Goal: Task Accomplishment & Management: Manage account settings

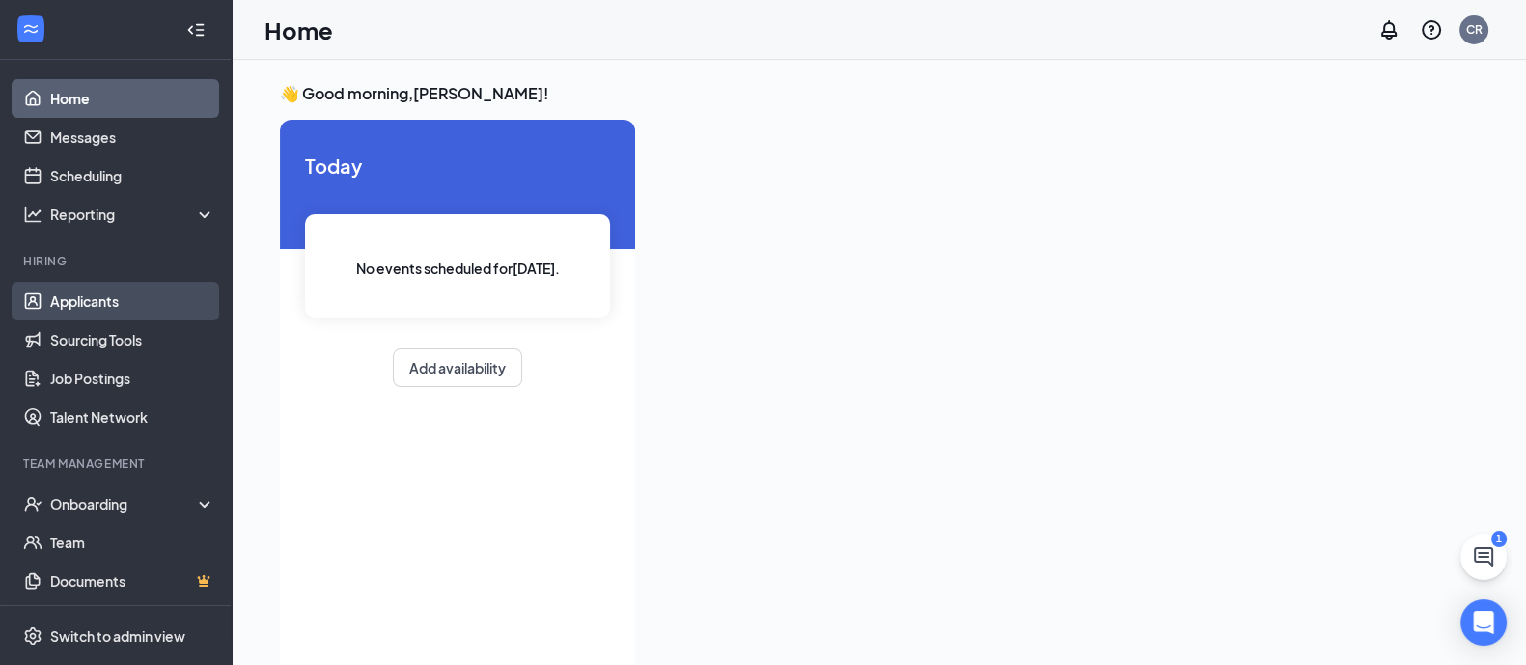
click at [110, 308] on link "Applicants" at bounding box center [132, 301] width 165 height 39
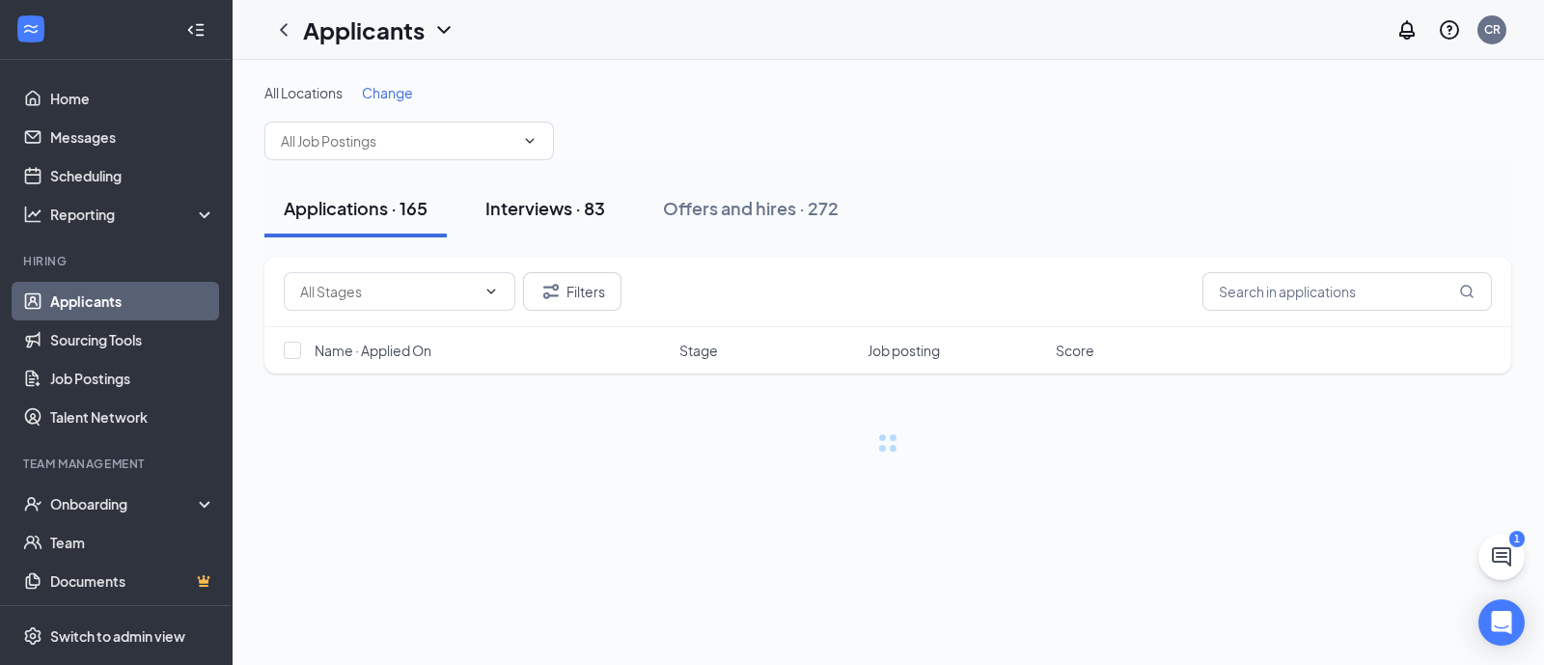
click at [599, 210] on div "Interviews · 83" at bounding box center [545, 208] width 120 height 24
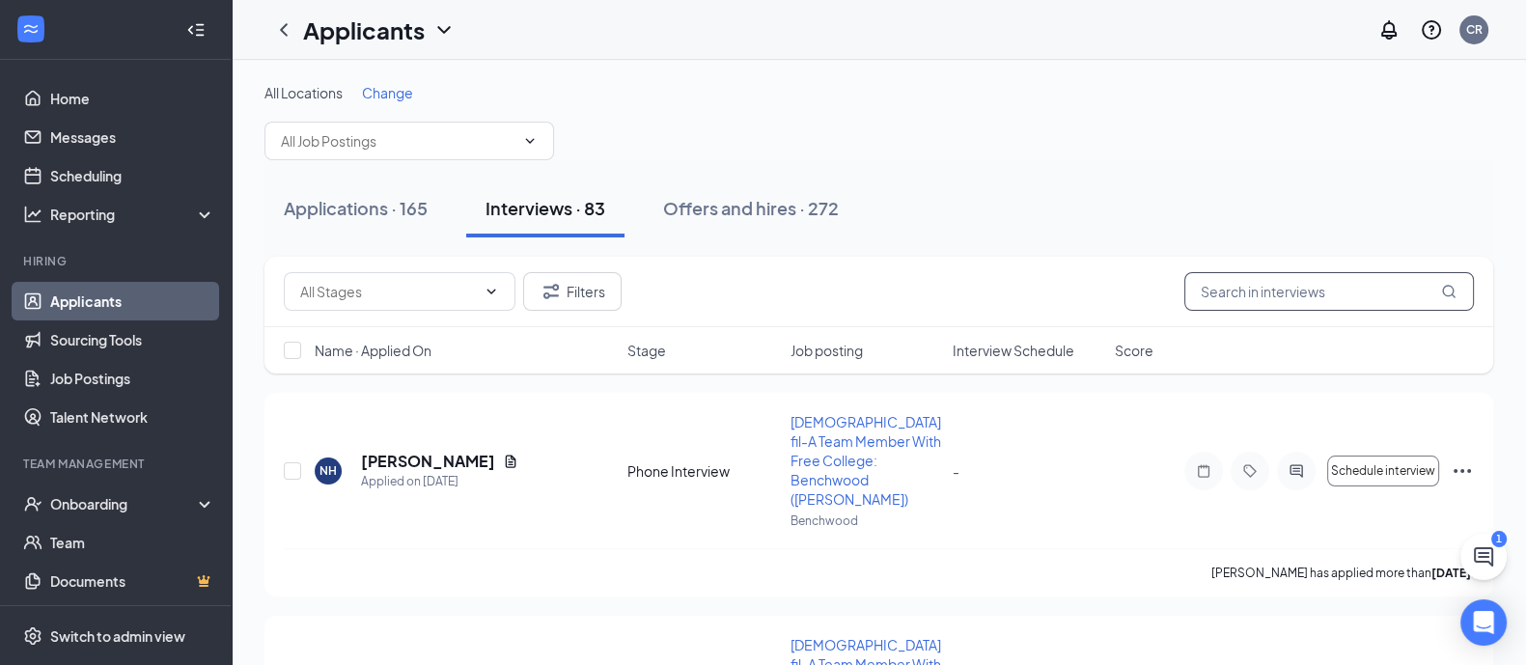
click at [1232, 287] on input "text" at bounding box center [1329, 291] width 290 height 39
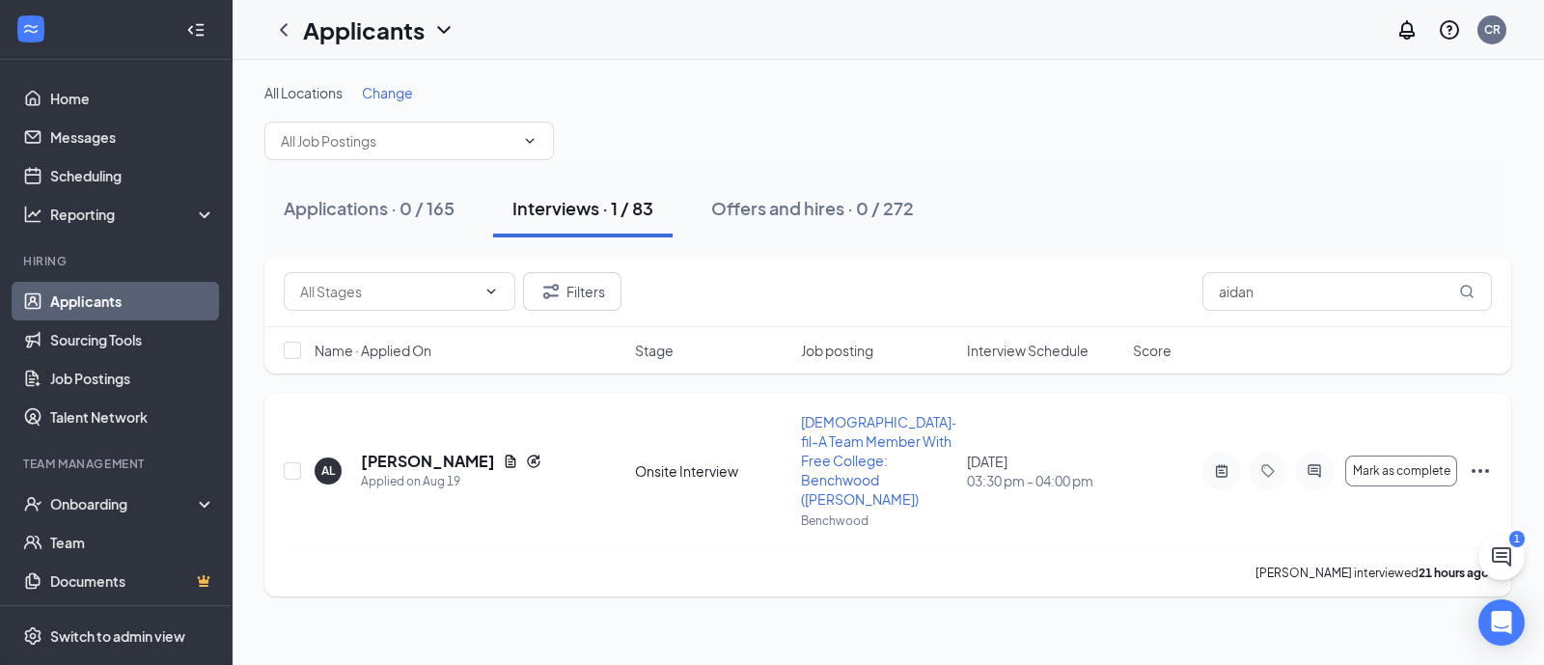
click at [1472, 466] on icon "Ellipses" at bounding box center [1480, 470] width 23 height 23
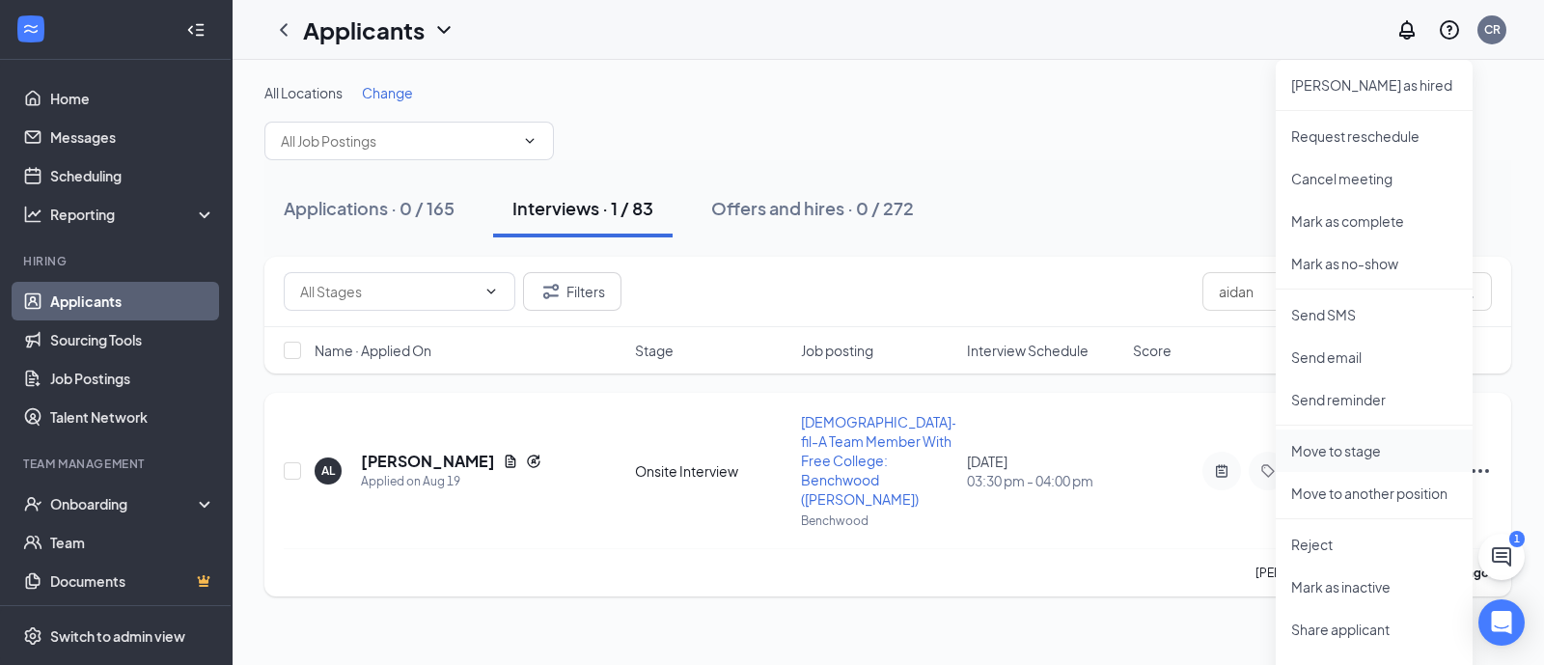
click at [1419, 457] on p "Move to stage" at bounding box center [1374, 450] width 166 height 19
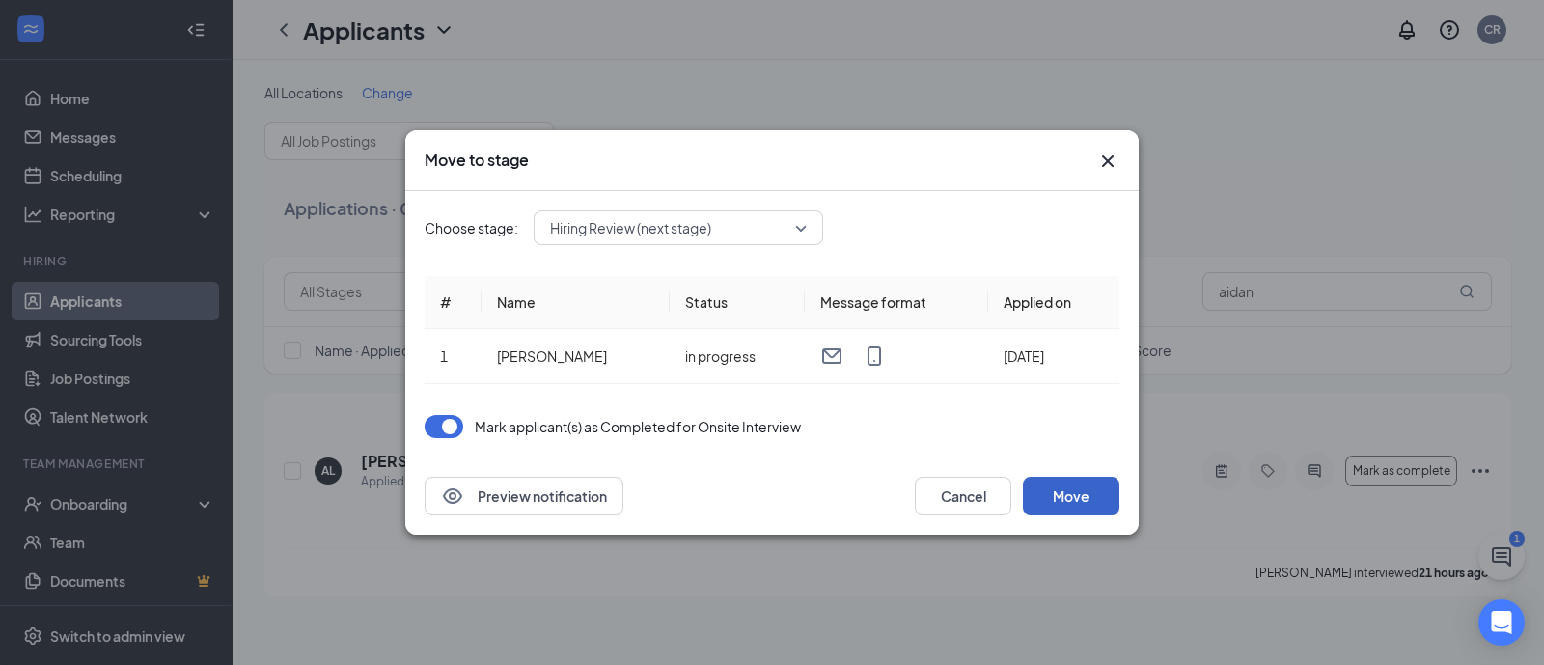
click at [1092, 488] on button "Move" at bounding box center [1071, 496] width 97 height 39
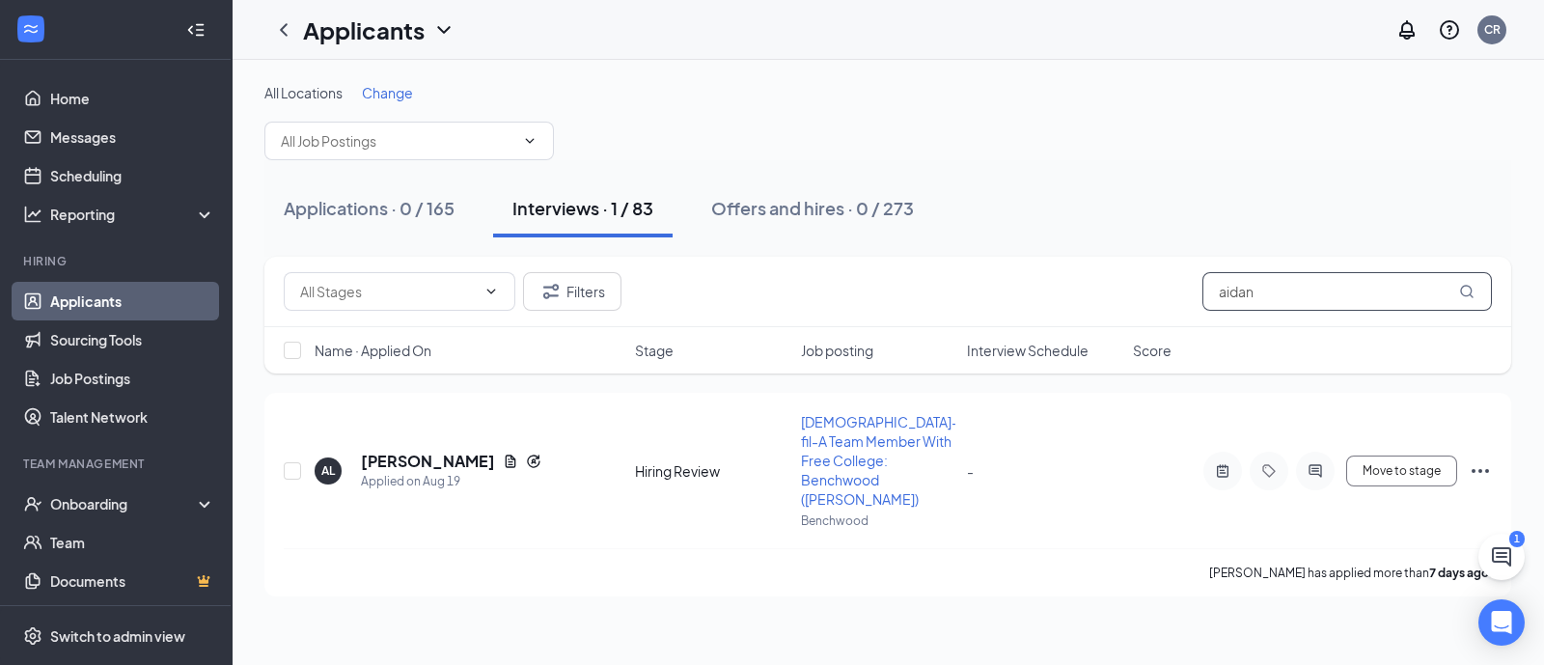
click at [1344, 303] on input "aidan" at bounding box center [1348, 291] width 290 height 39
type input "aiden"
click at [1474, 470] on icon "Ellipses" at bounding box center [1480, 470] width 23 height 23
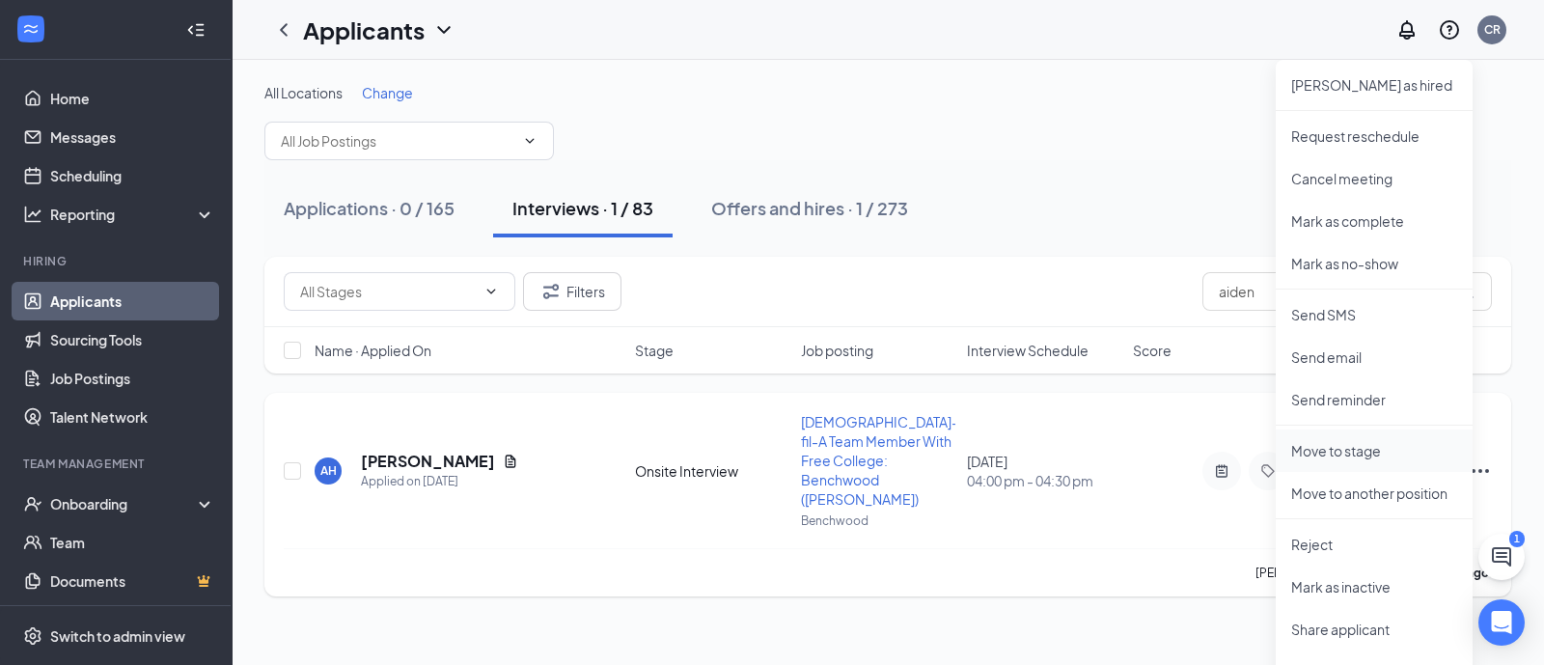
click at [1417, 466] on li "Move to stage" at bounding box center [1374, 451] width 197 height 42
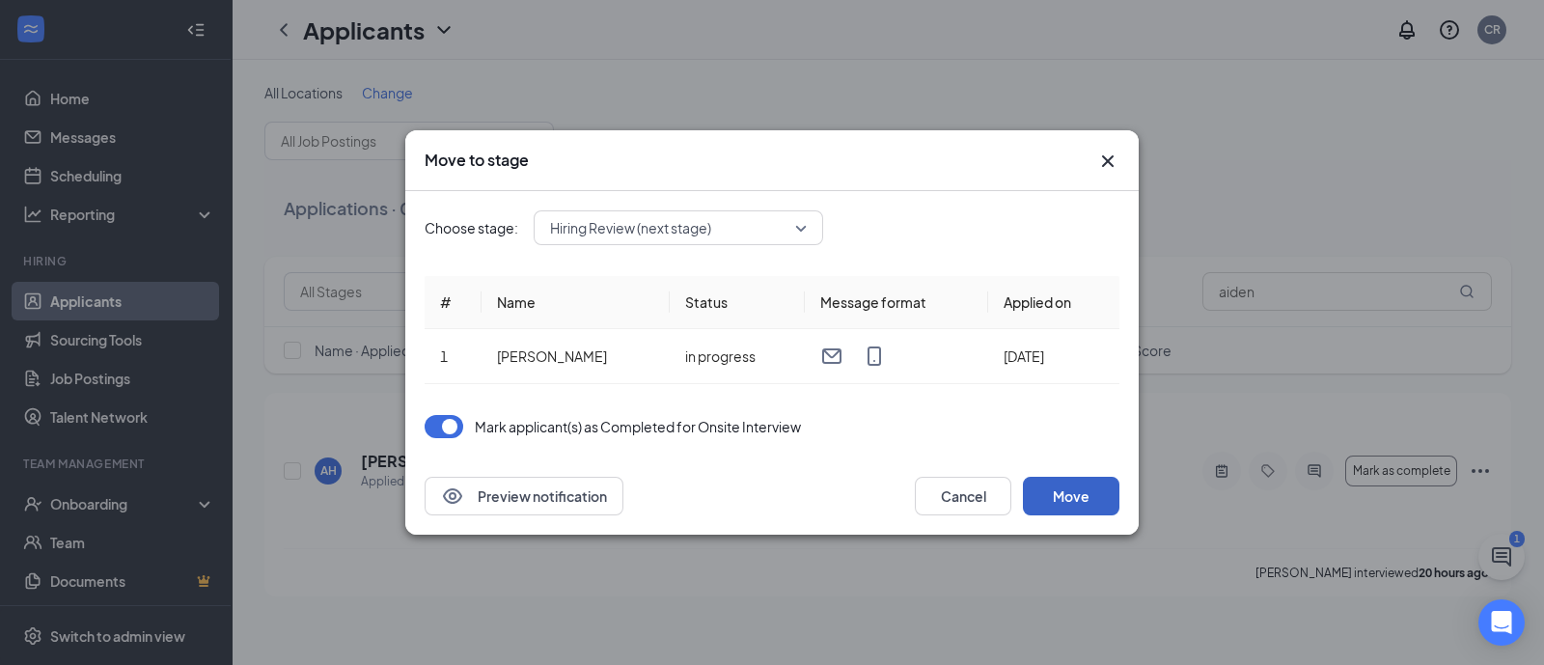
click at [1090, 499] on button "Move" at bounding box center [1071, 496] width 97 height 39
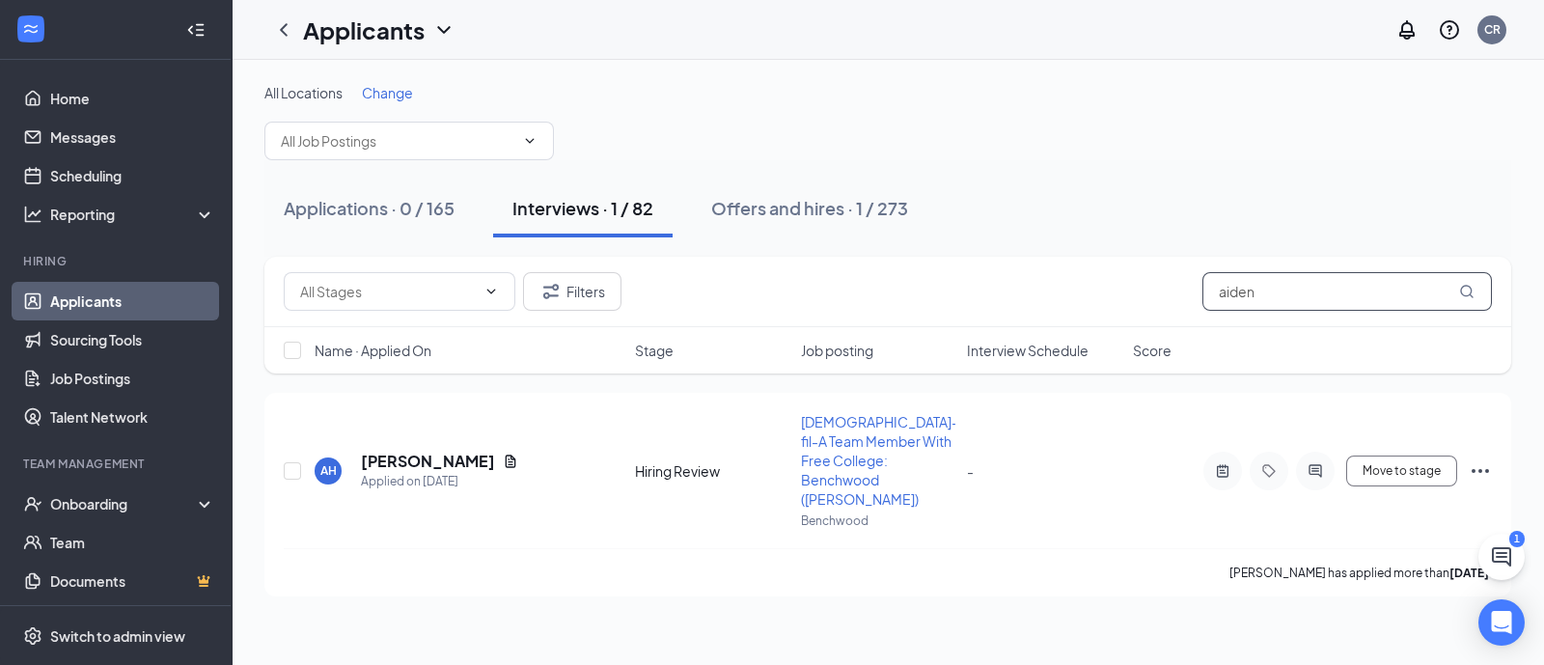
drag, startPoint x: 1274, startPoint y: 296, endPoint x: 1179, endPoint y: 303, distance: 95.8
click at [1179, 303] on div "Filters aiden" at bounding box center [888, 291] width 1208 height 39
click at [1496, 558] on icon "ChatActive" at bounding box center [1501, 556] width 23 height 23
click at [1365, 643] on icon "ChevronUp" at bounding box center [1371, 640] width 23 height 23
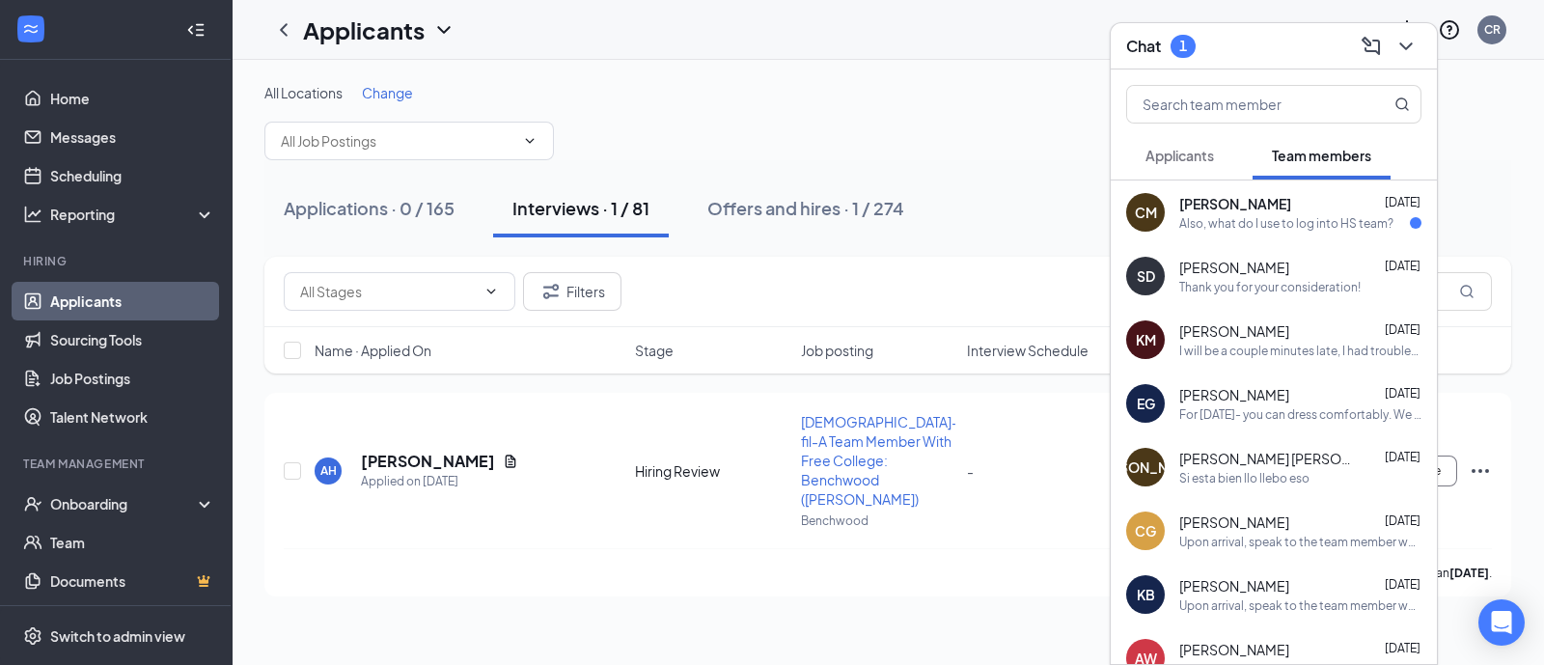
click at [1263, 236] on div "CM Clara McMurray Aug 25 Also, what do I use to log into HS team?" at bounding box center [1274, 212] width 326 height 64
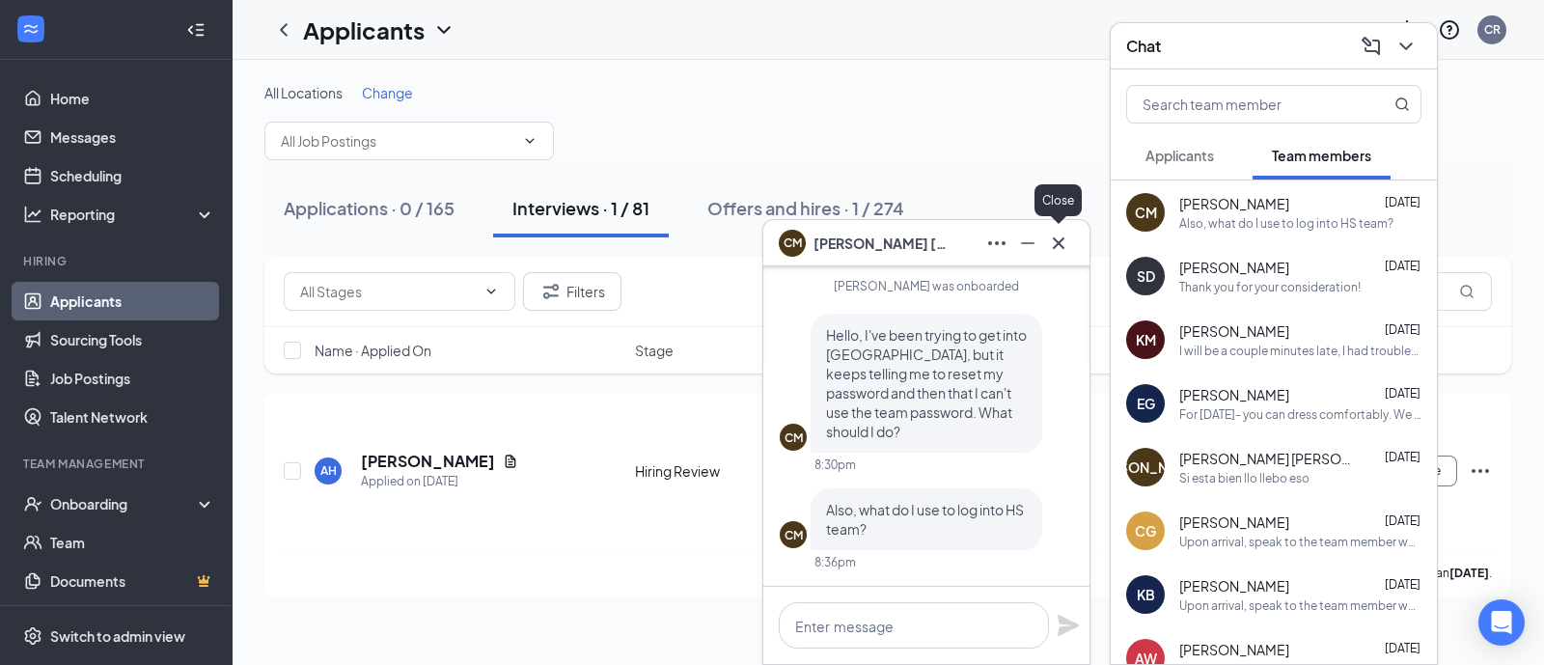
click at [1064, 257] on button at bounding box center [1058, 243] width 31 height 31
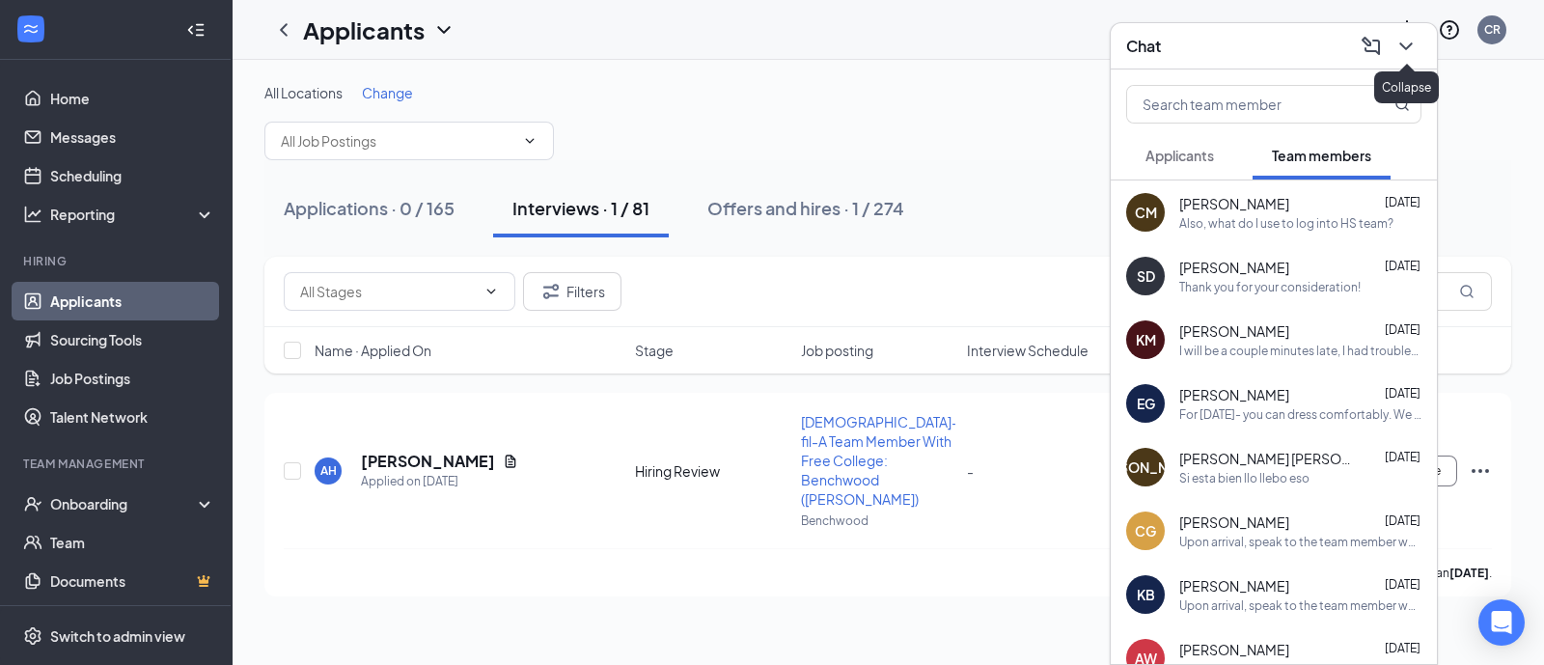
click at [1400, 48] on icon "ChevronDown" at bounding box center [1406, 46] width 23 height 23
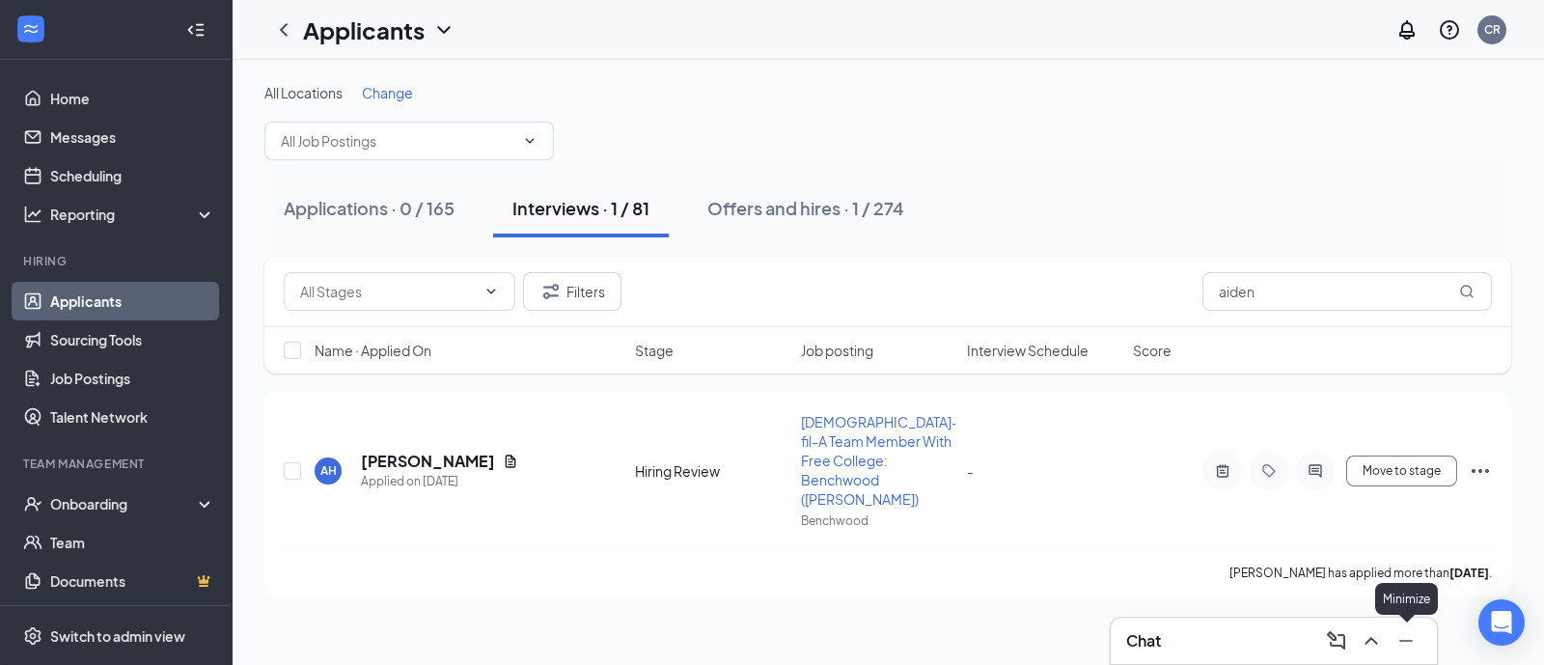
click at [1413, 640] on icon "Minimize" at bounding box center [1406, 640] width 23 height 23
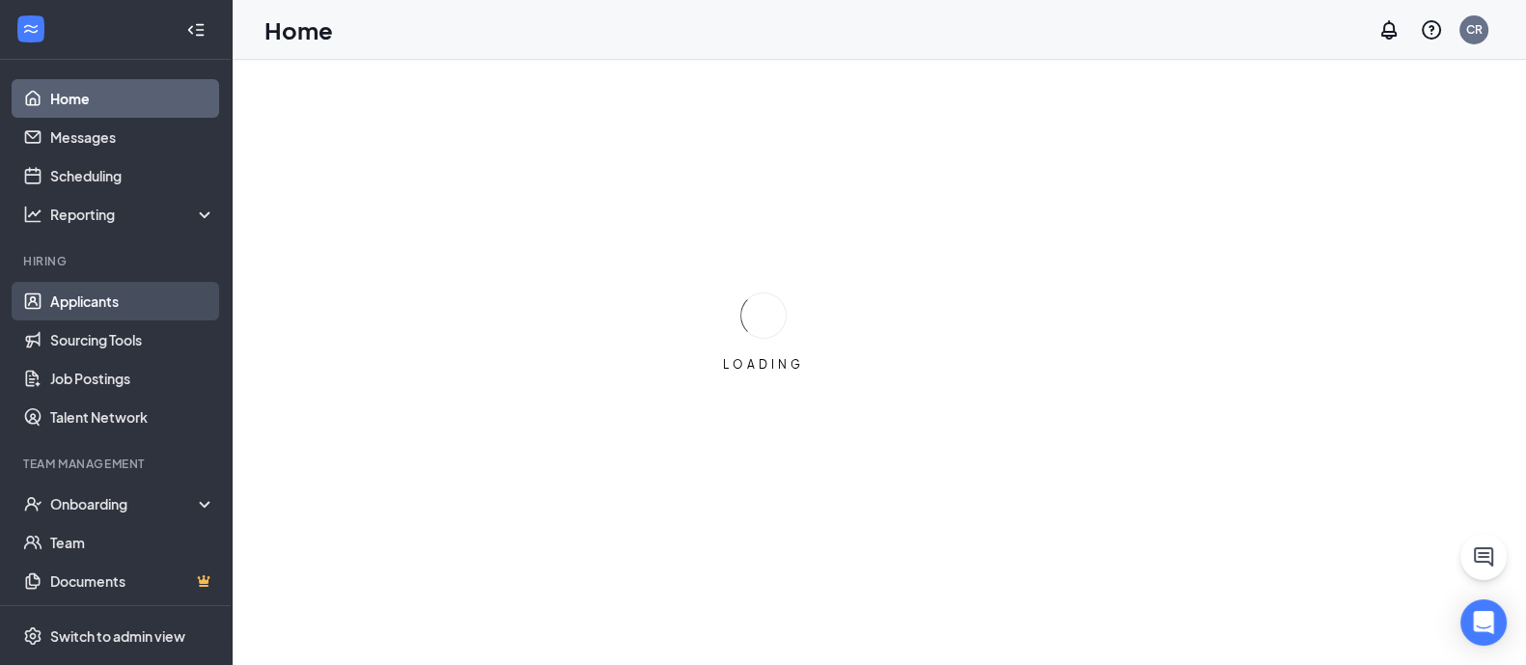
click at [101, 306] on link "Applicants" at bounding box center [132, 301] width 165 height 39
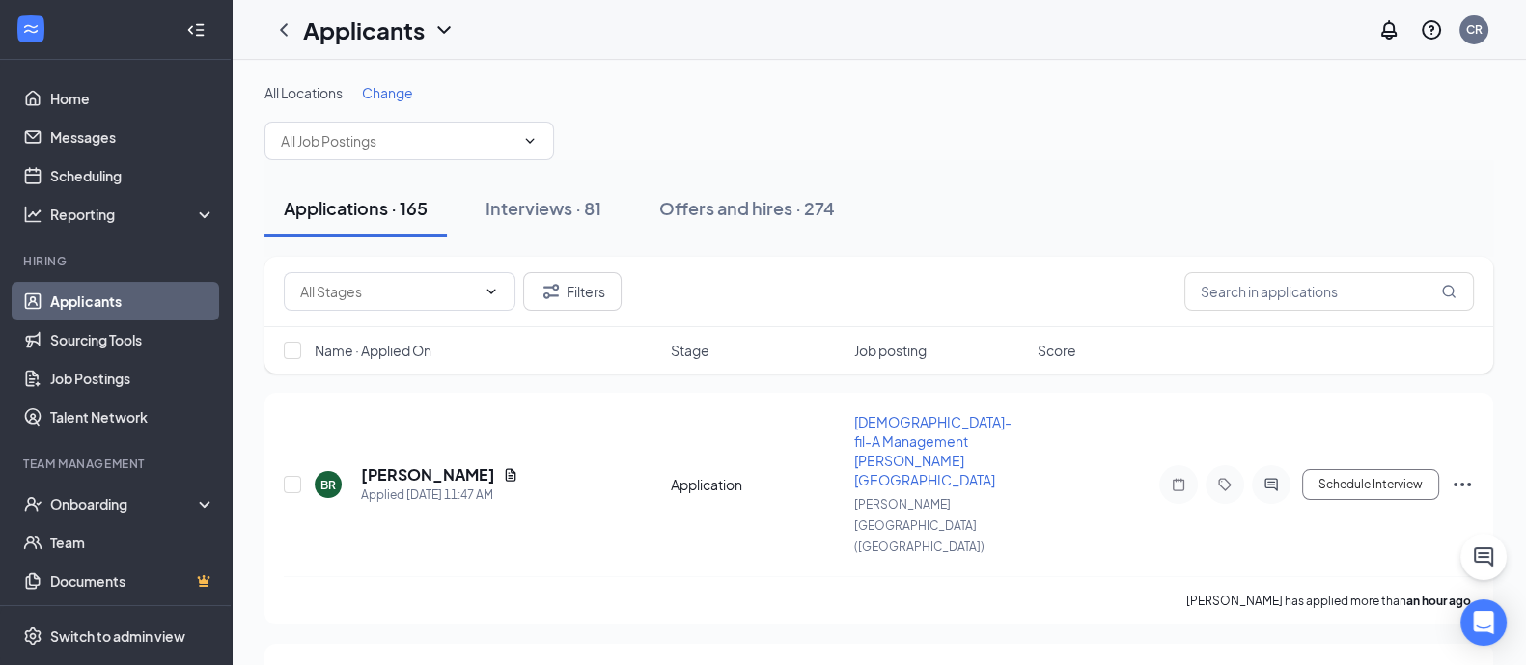
click at [772, 200] on div "Offers and hires · 274" at bounding box center [747, 208] width 176 height 24
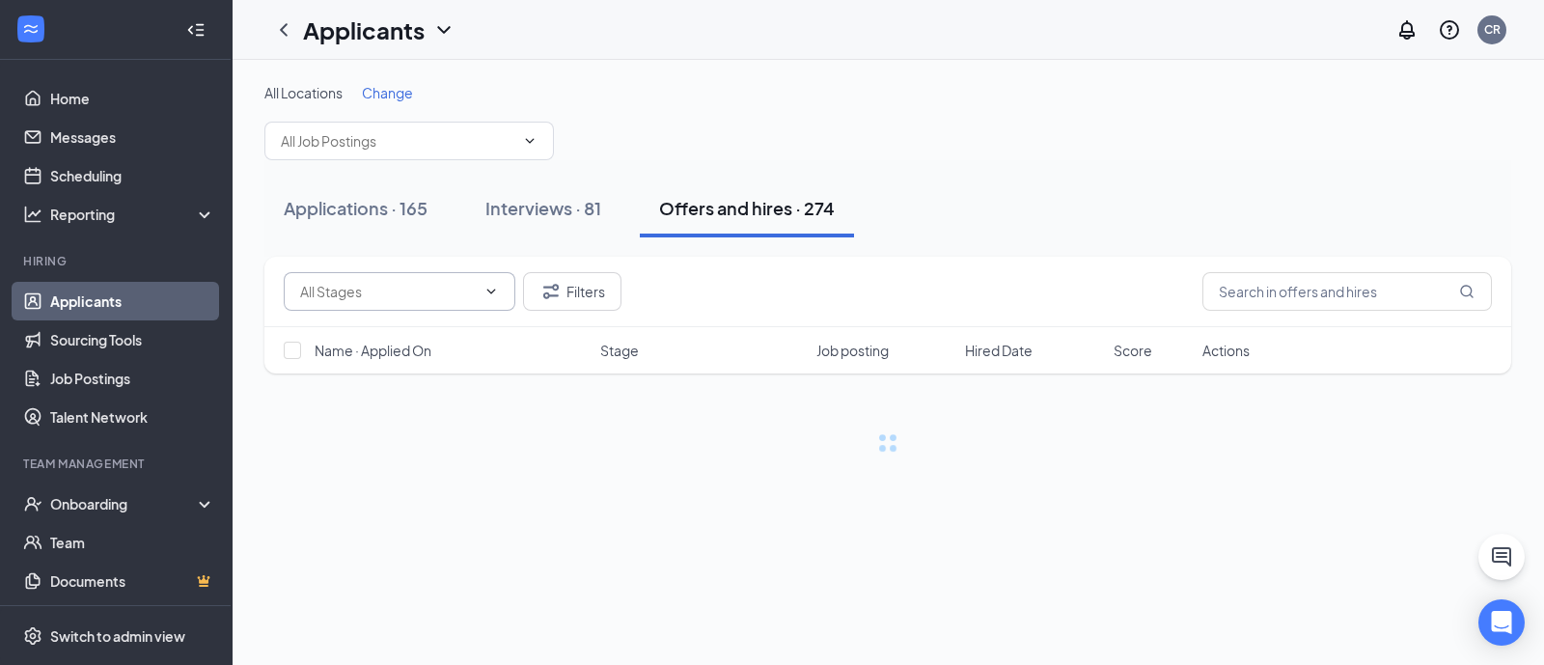
click at [477, 296] on span at bounding box center [400, 291] width 232 height 39
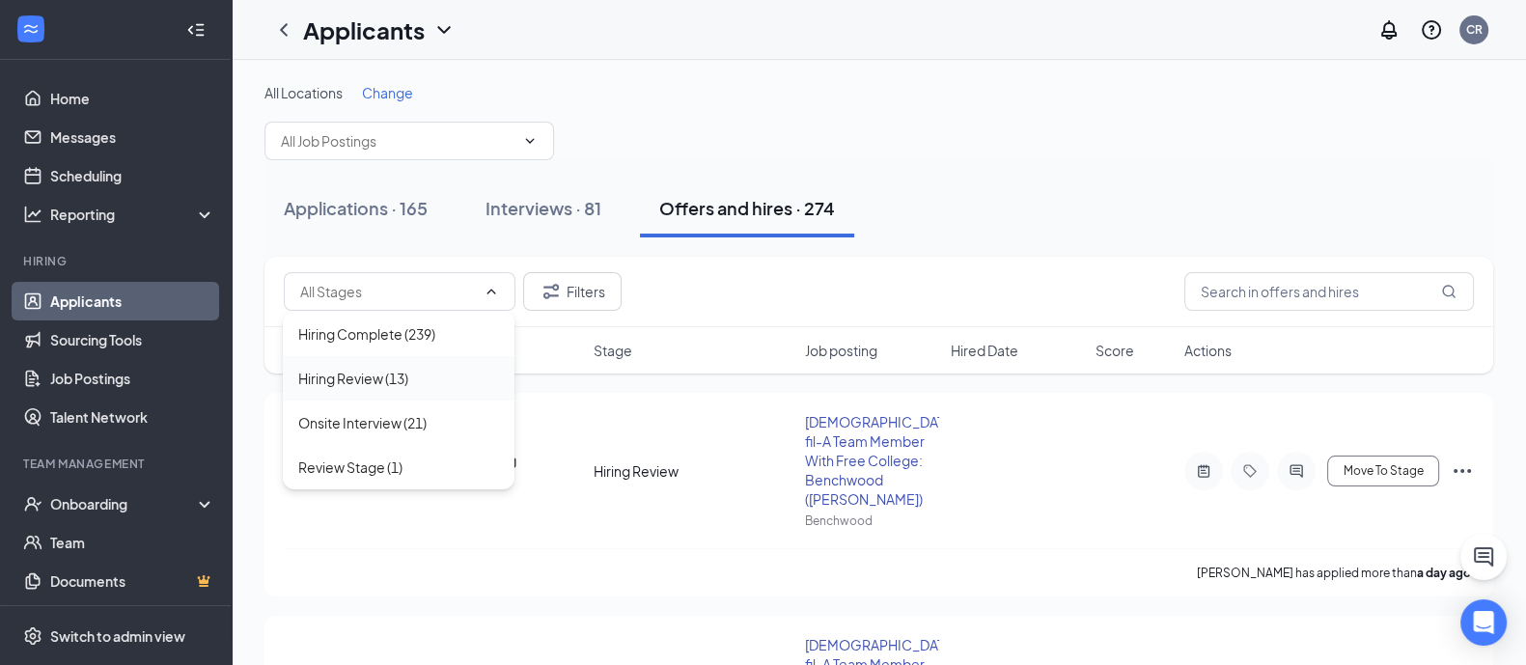
click at [410, 375] on div "Hiring Review (13)" at bounding box center [398, 378] width 201 height 21
type input "Hiring Review (13)"
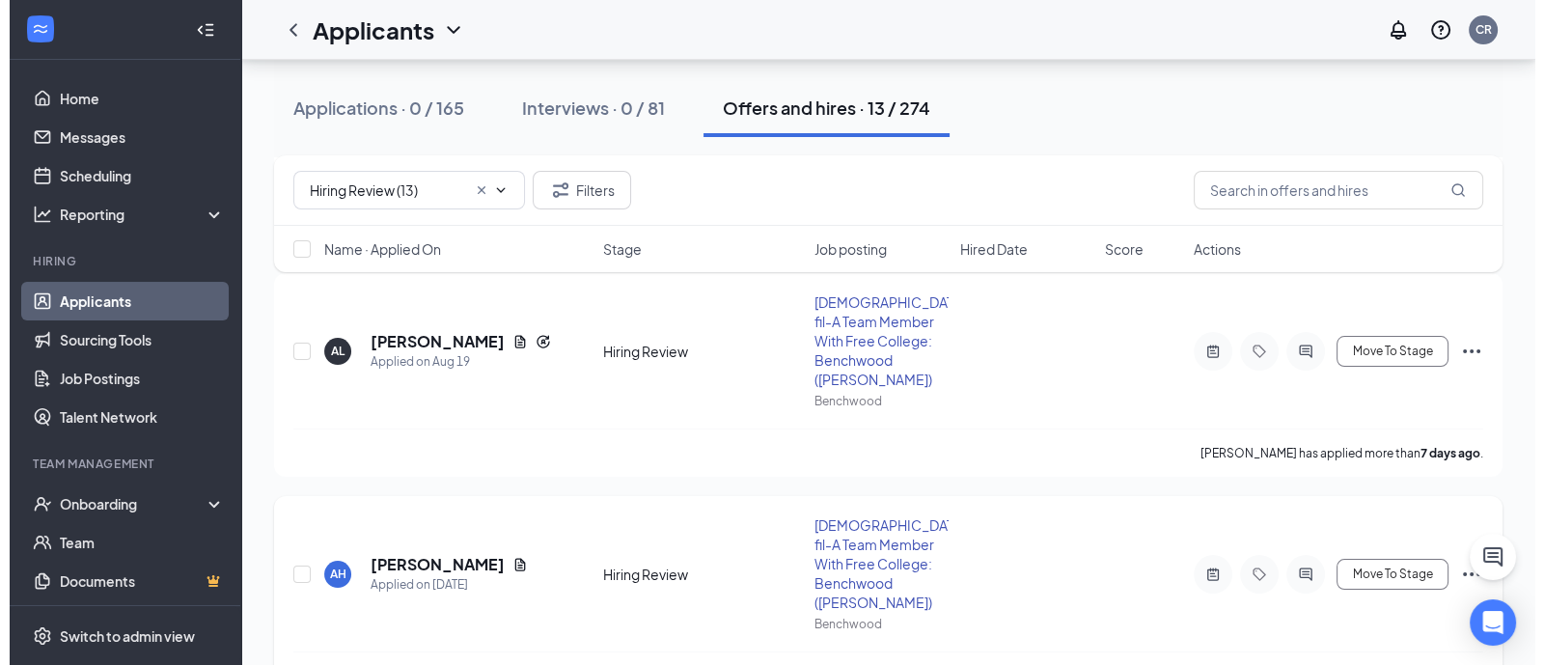
scroll to position [362, 0]
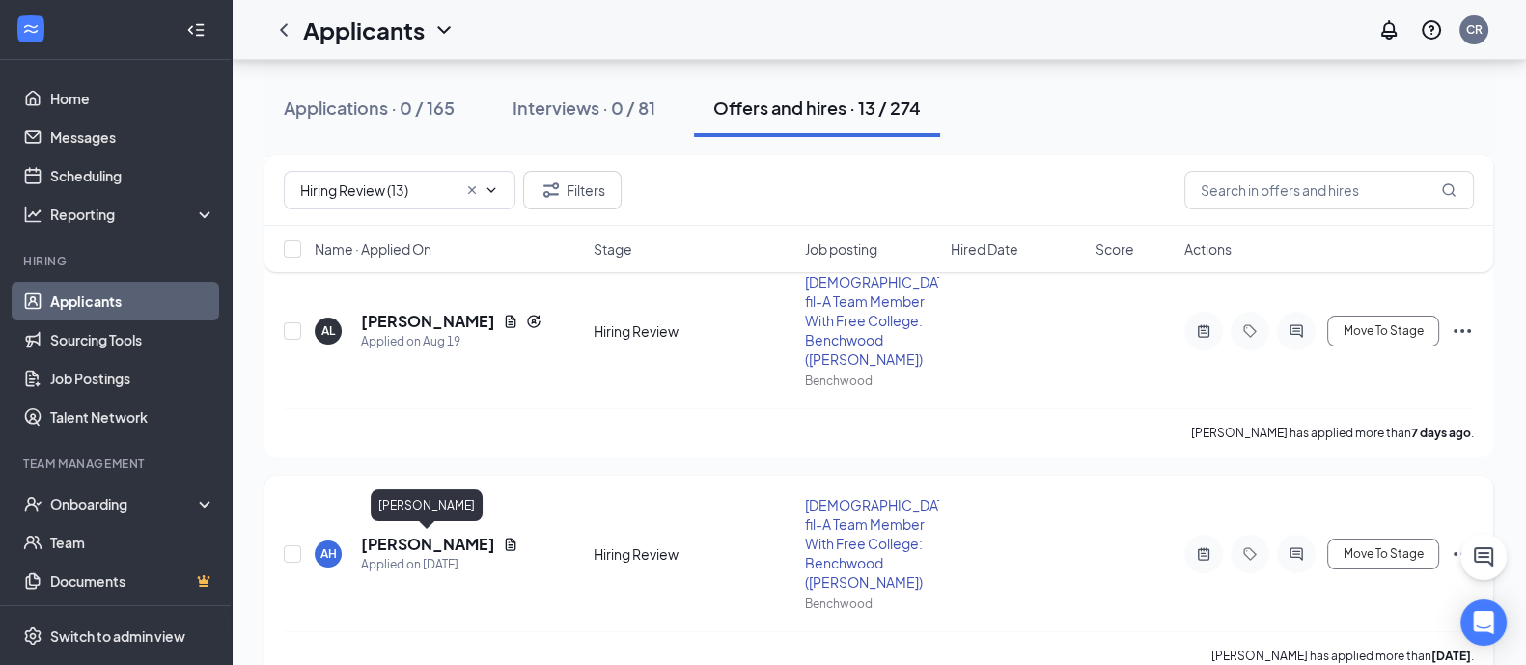
click at [442, 546] on h5 "[PERSON_NAME]" at bounding box center [428, 544] width 134 height 21
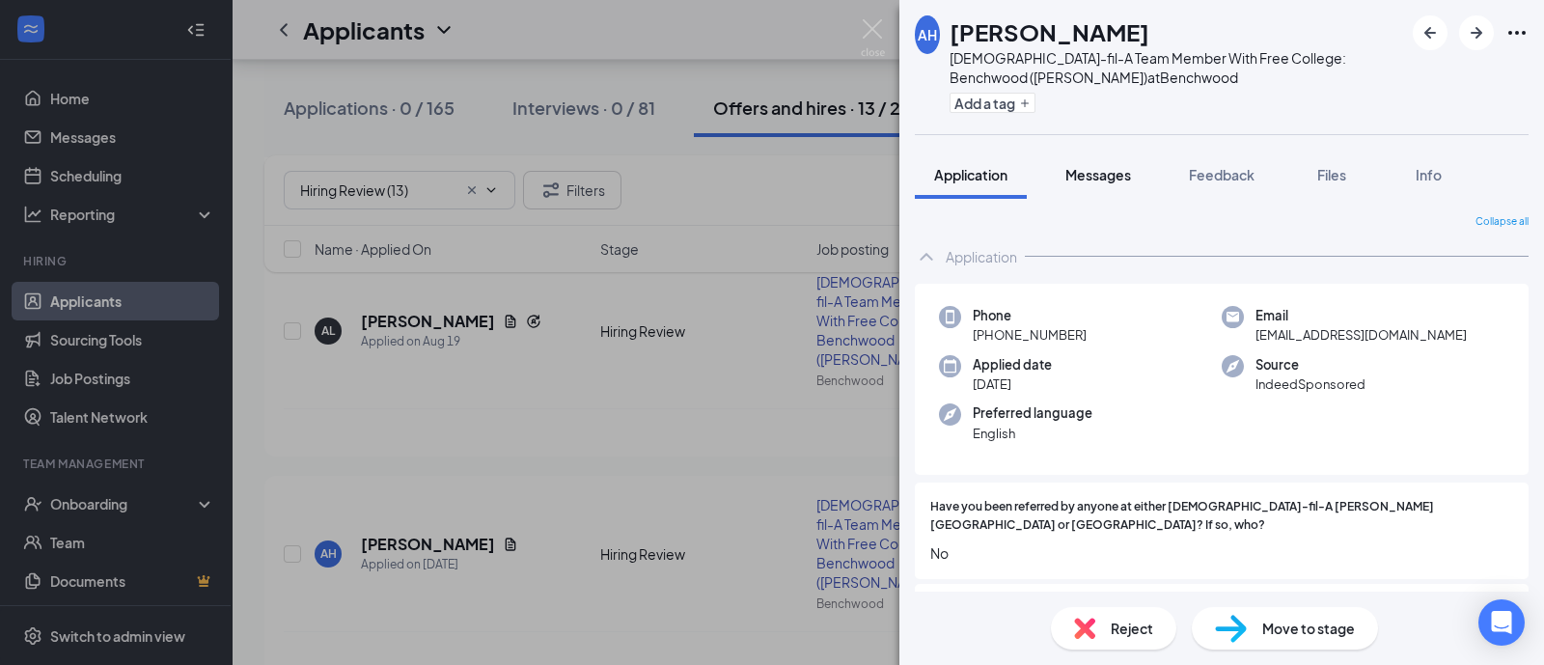
click at [1105, 179] on span "Messages" at bounding box center [1099, 174] width 66 height 17
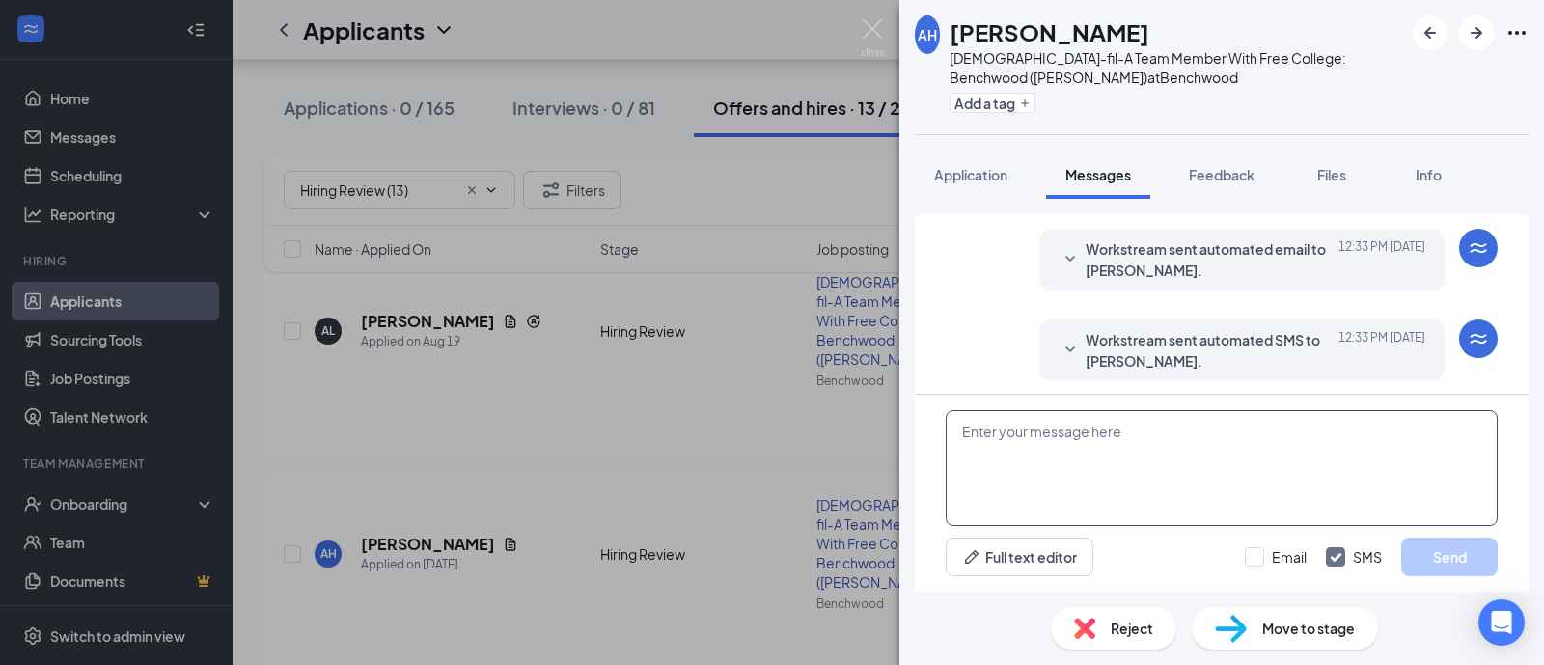
scroll to position [662, 0]
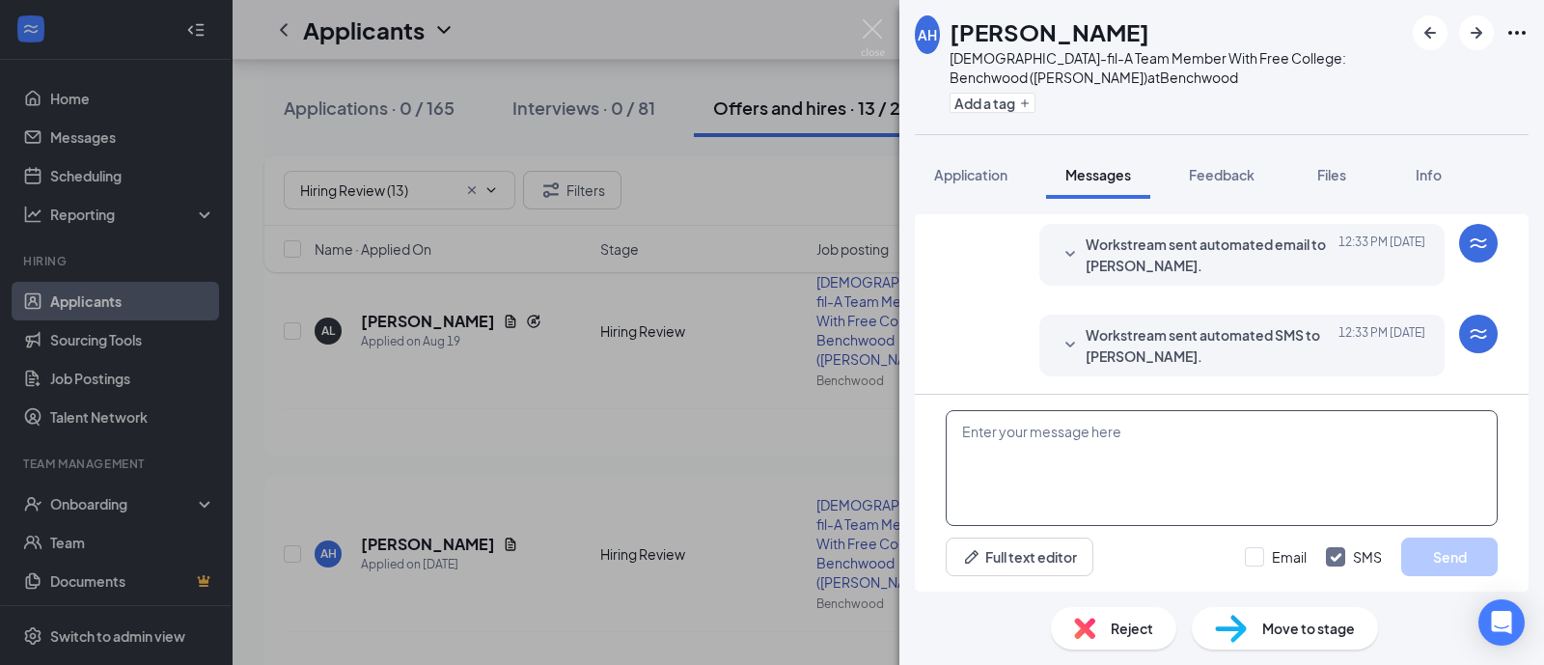
click at [1211, 492] on textarea at bounding box center [1222, 468] width 552 height 116
paste textarea "Hi [Name], I'm happy to offer you a [pt/ft] position with our [foh/boh] team, s…"
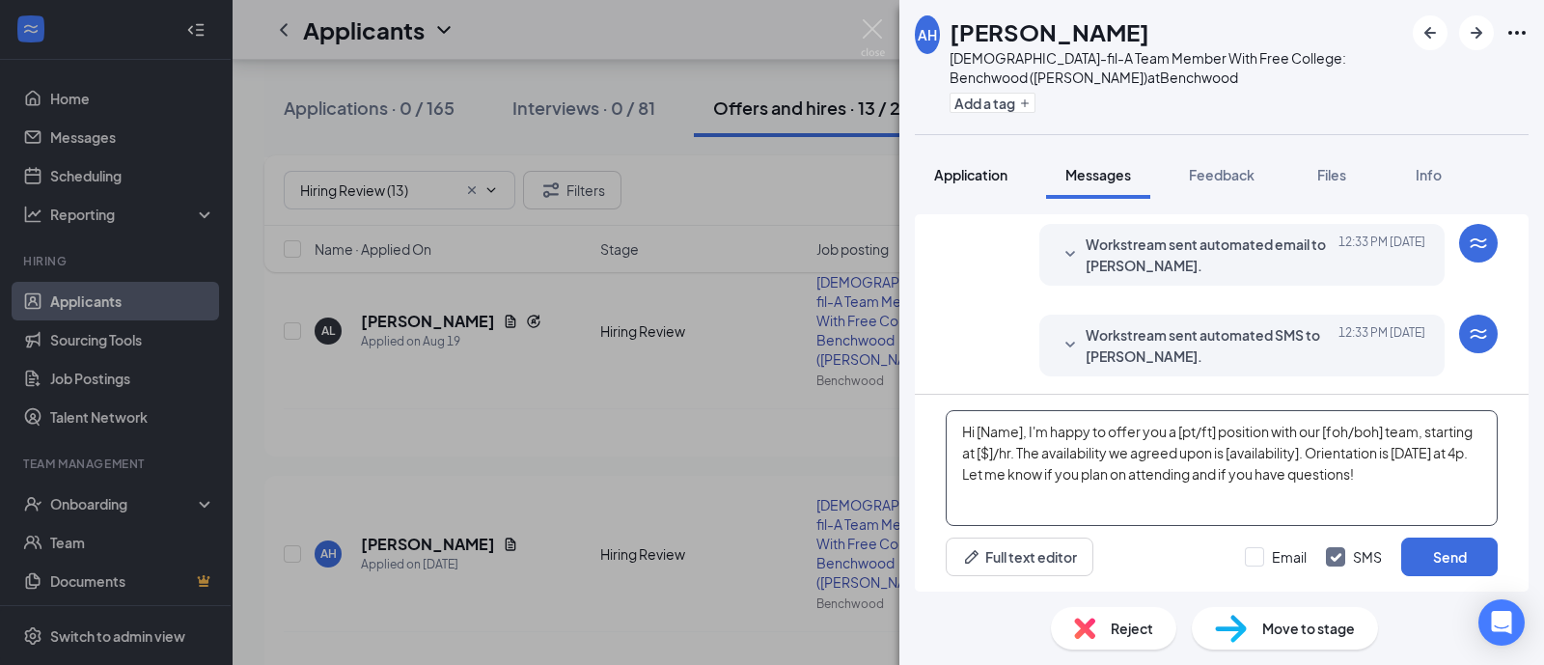
type textarea "Hi [Name], I'm happy to offer you a [pt/ft] position with our [foh/boh] team, s…"
click at [989, 190] on button "Application" at bounding box center [971, 175] width 112 height 48
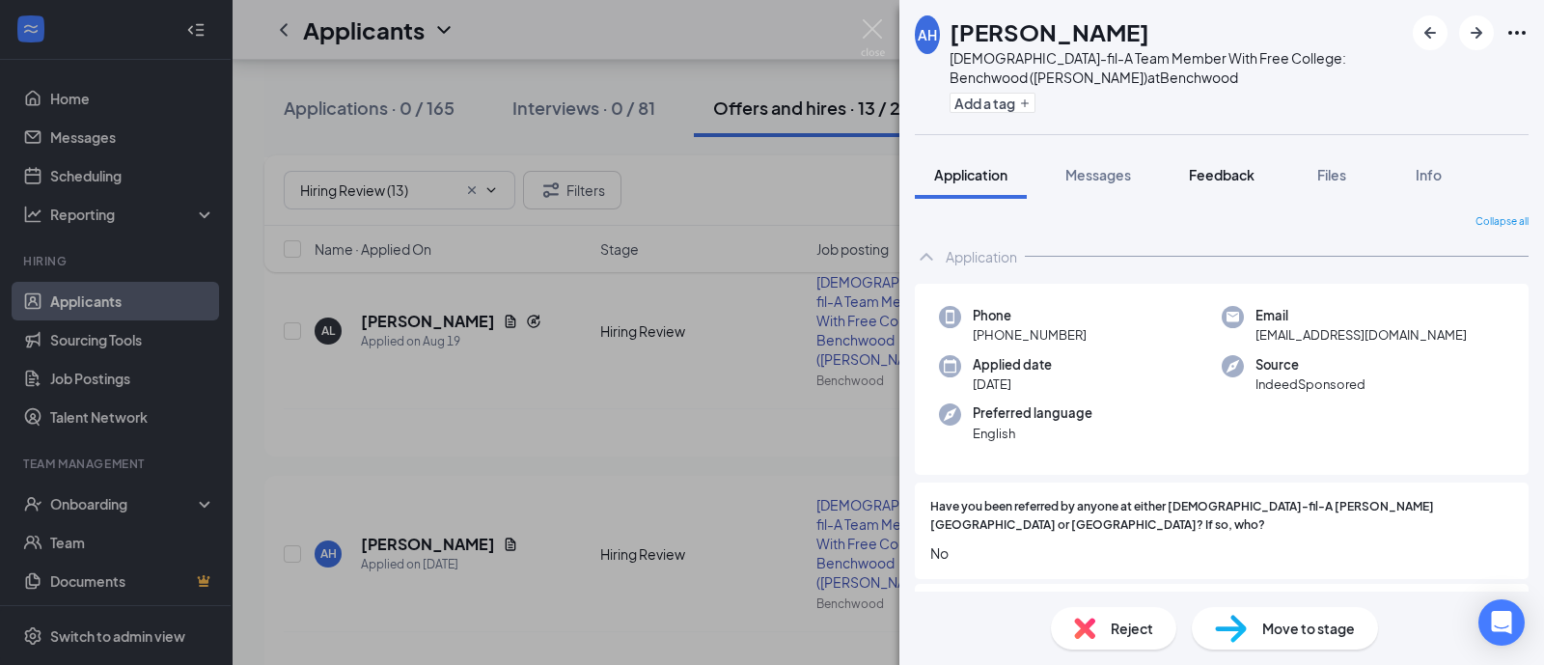
click at [1226, 170] on span "Feedback" at bounding box center [1222, 174] width 66 height 17
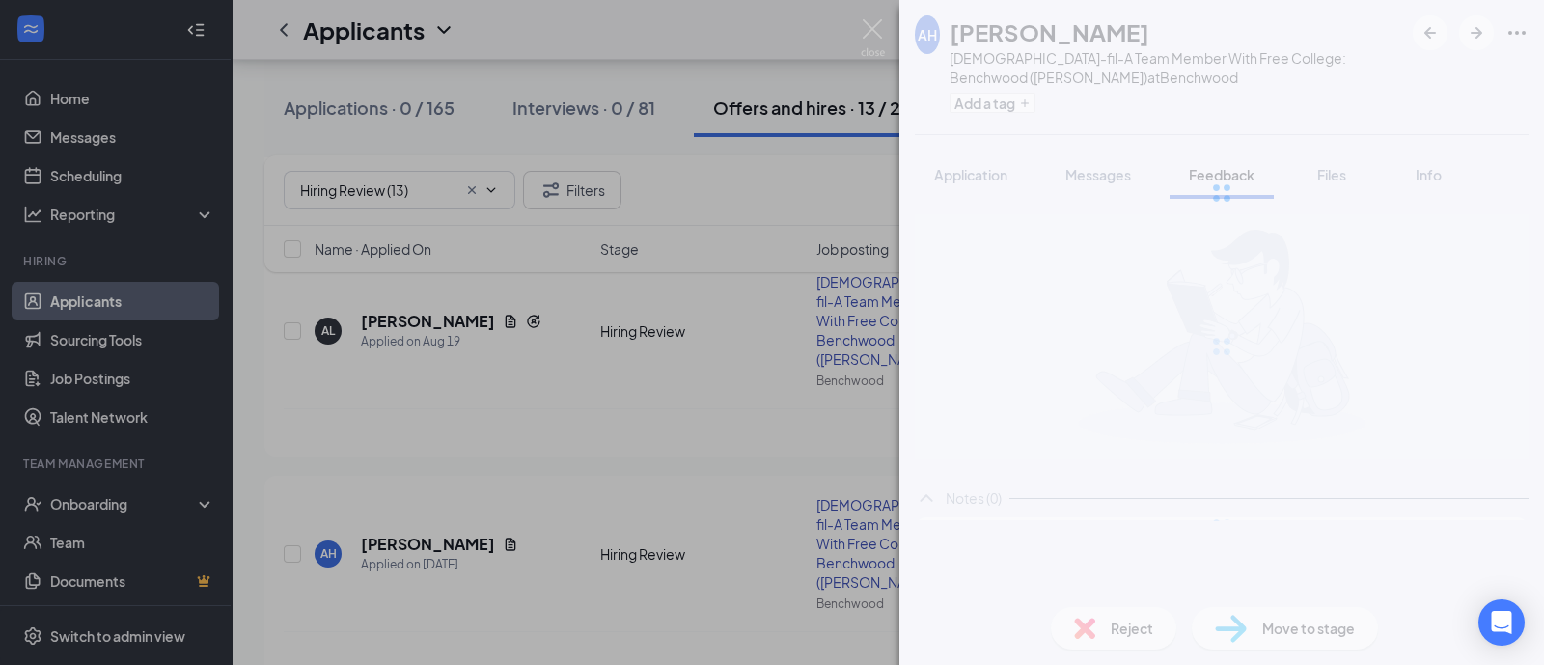
click at [1127, 177] on div at bounding box center [1222, 193] width 645 height 386
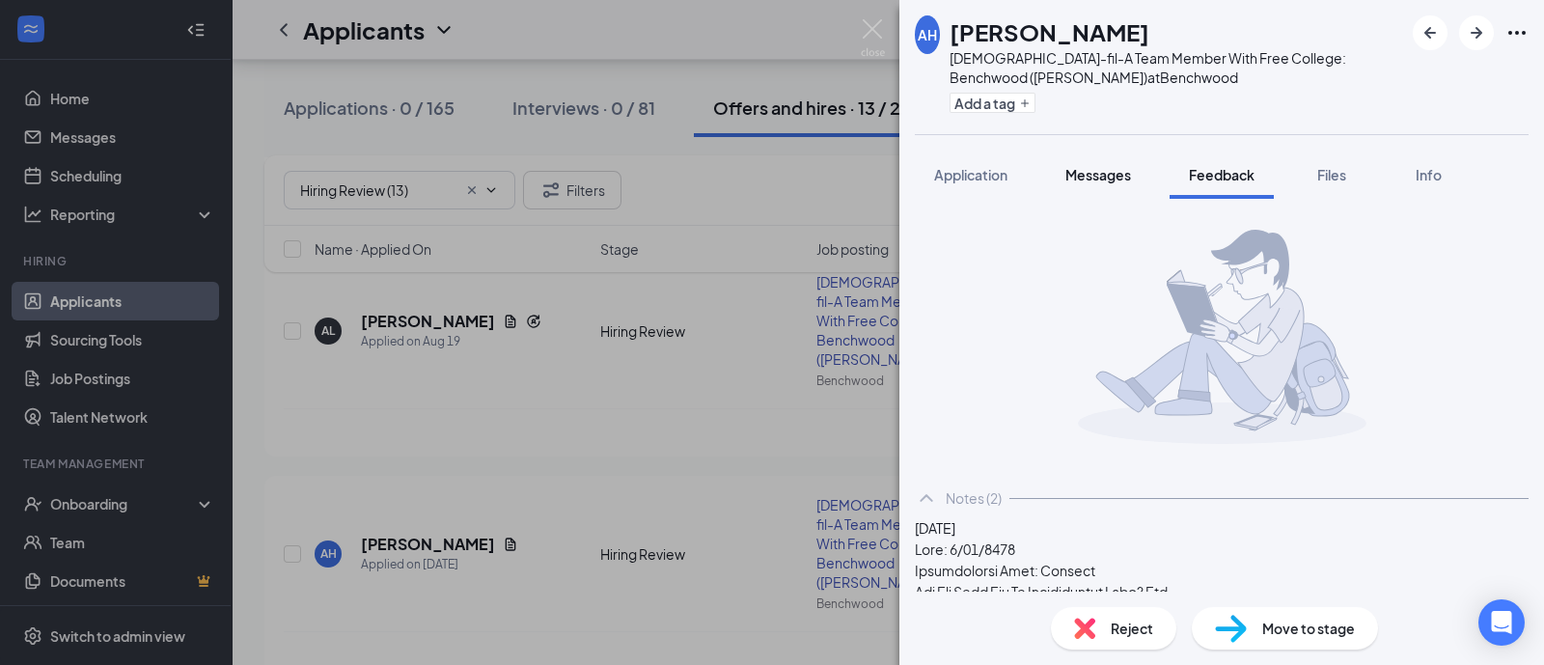
click at [1124, 180] on span "Messages" at bounding box center [1099, 174] width 66 height 17
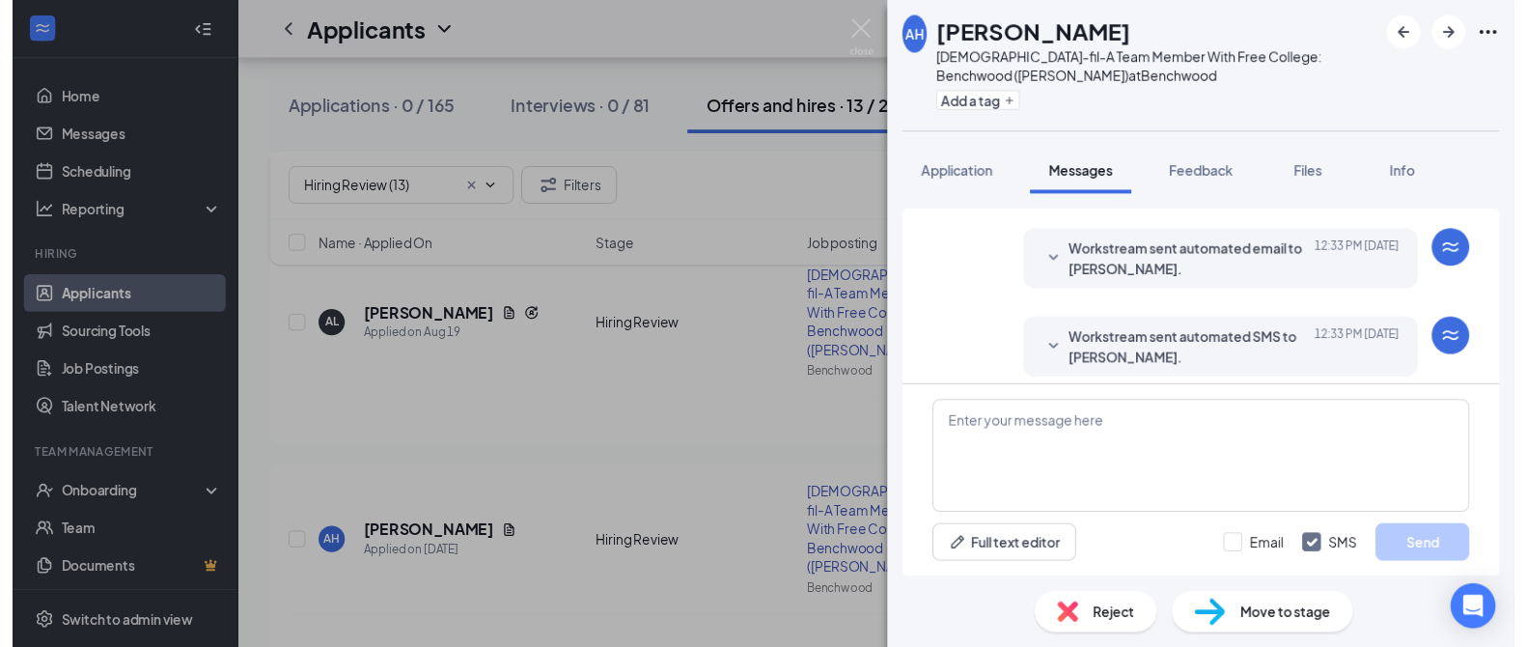
scroll to position [662, 0]
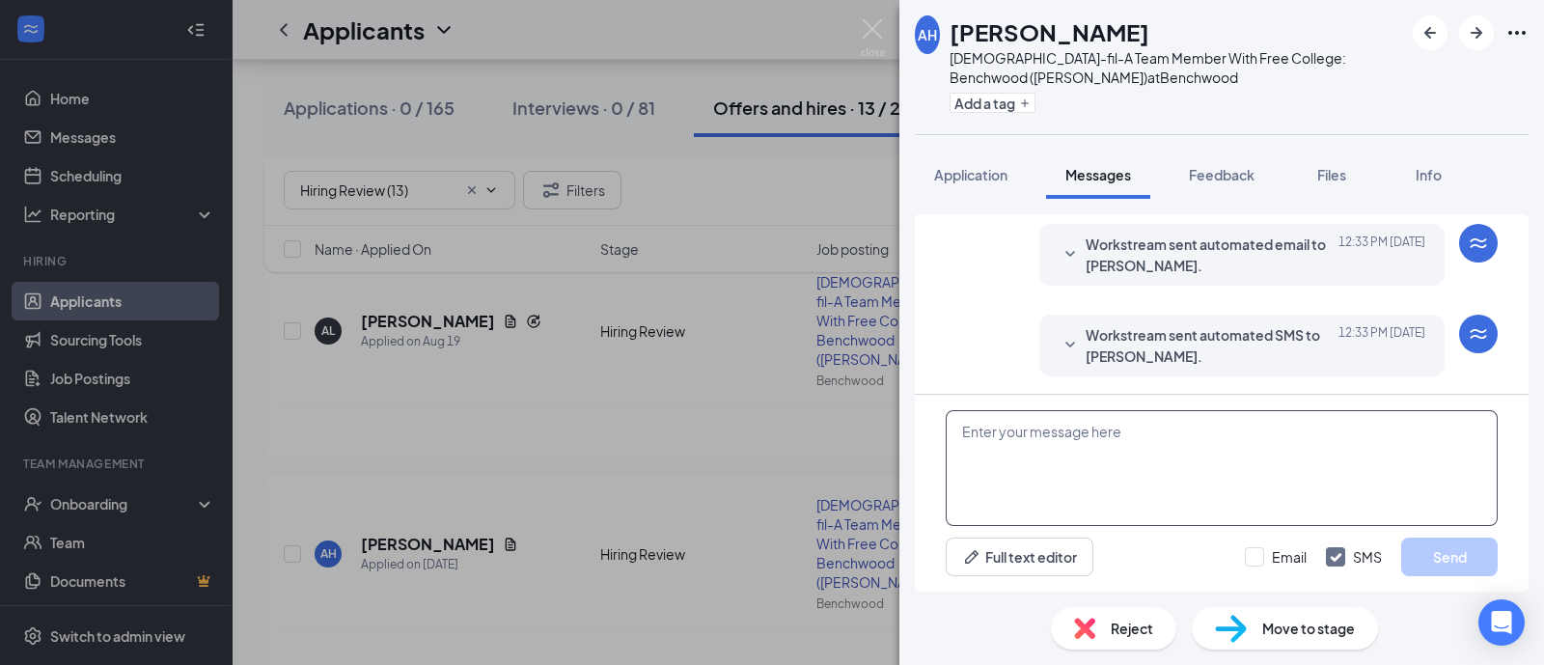
click at [1104, 430] on textarea at bounding box center [1222, 468] width 552 height 116
paste textarea "Hi [Name], I'm happy to offer you a [pt/ft] position with our [foh/boh] team, s…"
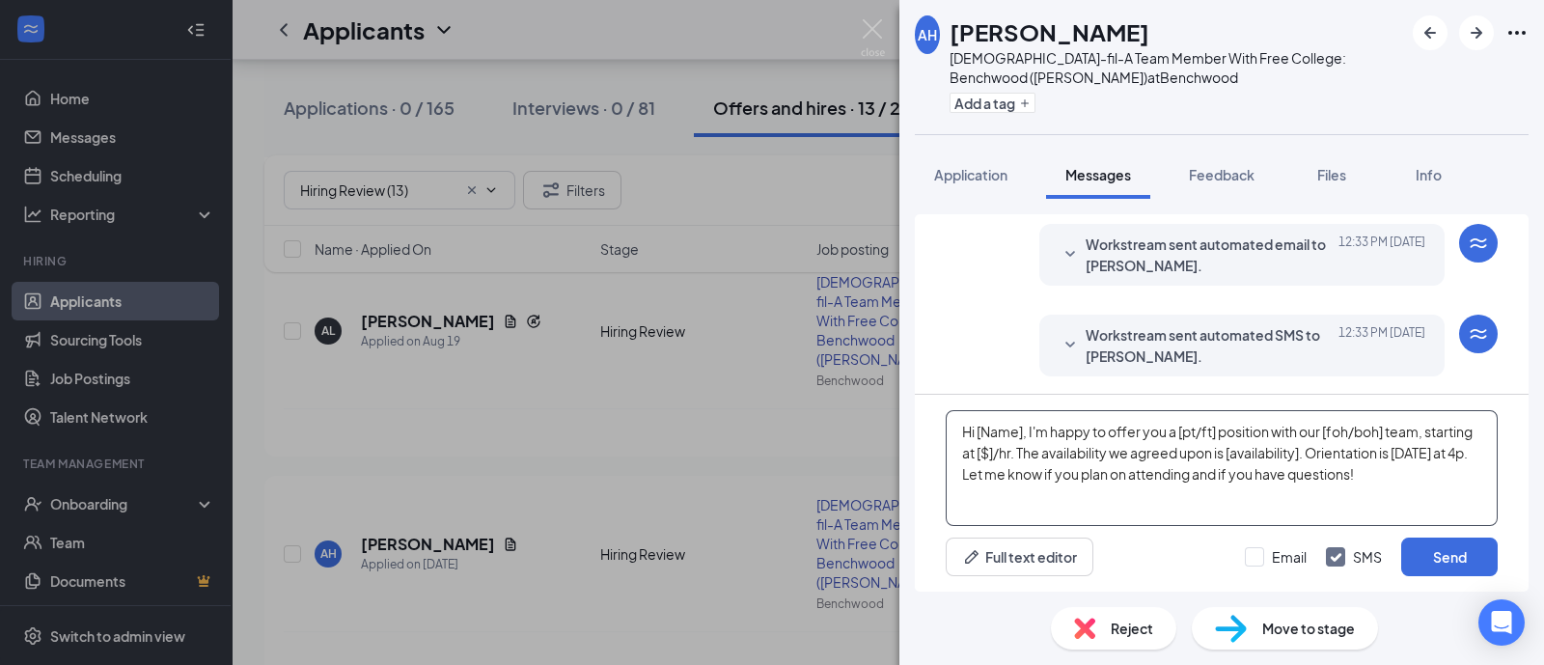
drag, startPoint x: 1023, startPoint y: 427, endPoint x: 979, endPoint y: 428, distance: 44.4
click at [979, 428] on textarea "Hi [Name], I'm happy to offer you a [pt/ft] position with our [foh/boh] team, s…" at bounding box center [1222, 468] width 552 height 116
drag, startPoint x: 1211, startPoint y: 425, endPoint x: 1175, endPoint y: 434, distance: 37.9
click at [1175, 434] on textarea "Hi [PERSON_NAME], I'm happy to offer you a [pt/ft] position with our [foh/boh] …" at bounding box center [1222, 468] width 552 height 116
click at [1382, 431] on textarea "Hi [PERSON_NAME], I'm happy to offer you a [pt/ft] position with our [foh/boh] …" at bounding box center [1222, 468] width 552 height 116
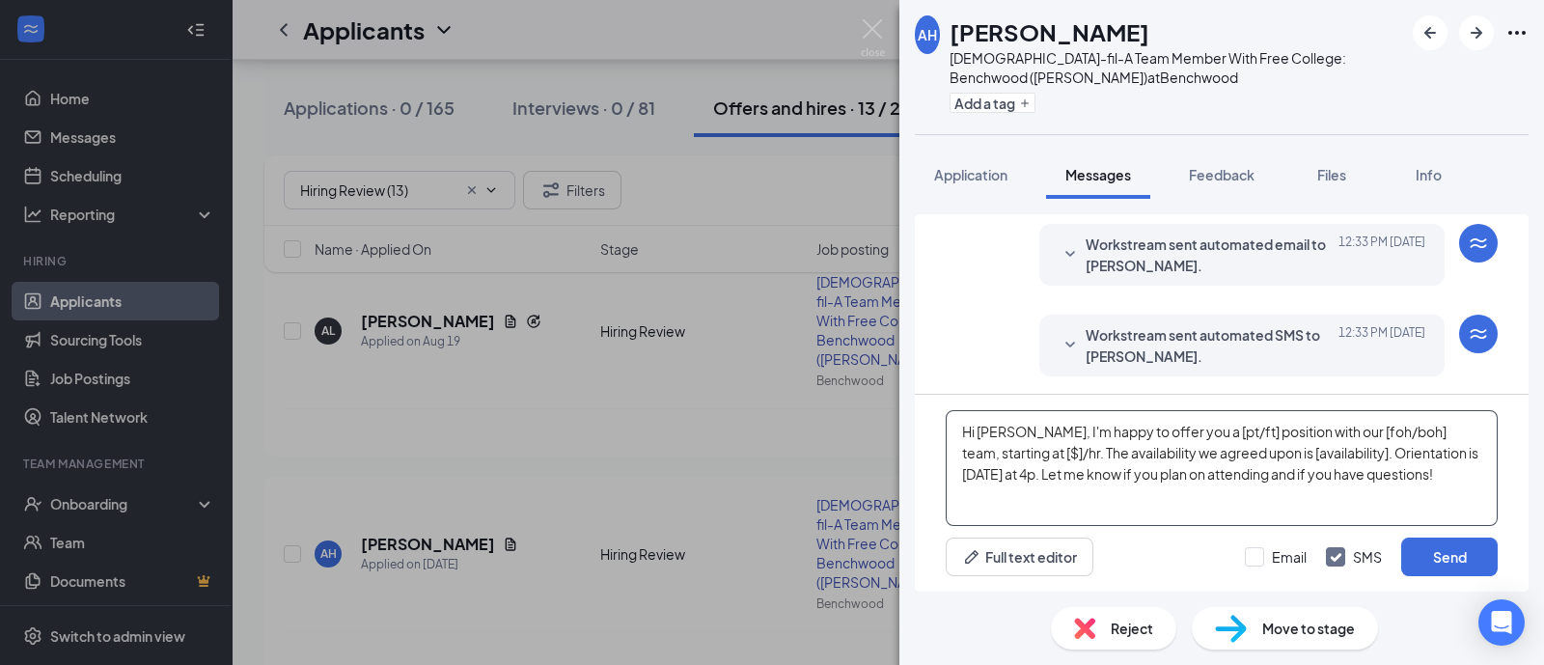
drag, startPoint x: 1382, startPoint y: 427, endPoint x: 1361, endPoint y: 430, distance: 21.6
click at [1361, 430] on textarea "Hi [PERSON_NAME], I'm happy to offer you a [pt/ft] position with our [foh/boh] …" at bounding box center [1222, 468] width 552 height 116
drag, startPoint x: 1383, startPoint y: 431, endPoint x: 1326, endPoint y: 431, distance: 56.9
click at [1326, 431] on textarea "Hi [PERSON_NAME], I'm happy to offer you a [pt/ft] position with our [foh/boh] …" at bounding box center [1222, 468] width 552 height 116
drag, startPoint x: 1356, startPoint y: 451, endPoint x: 1284, endPoint y: 451, distance: 72.4
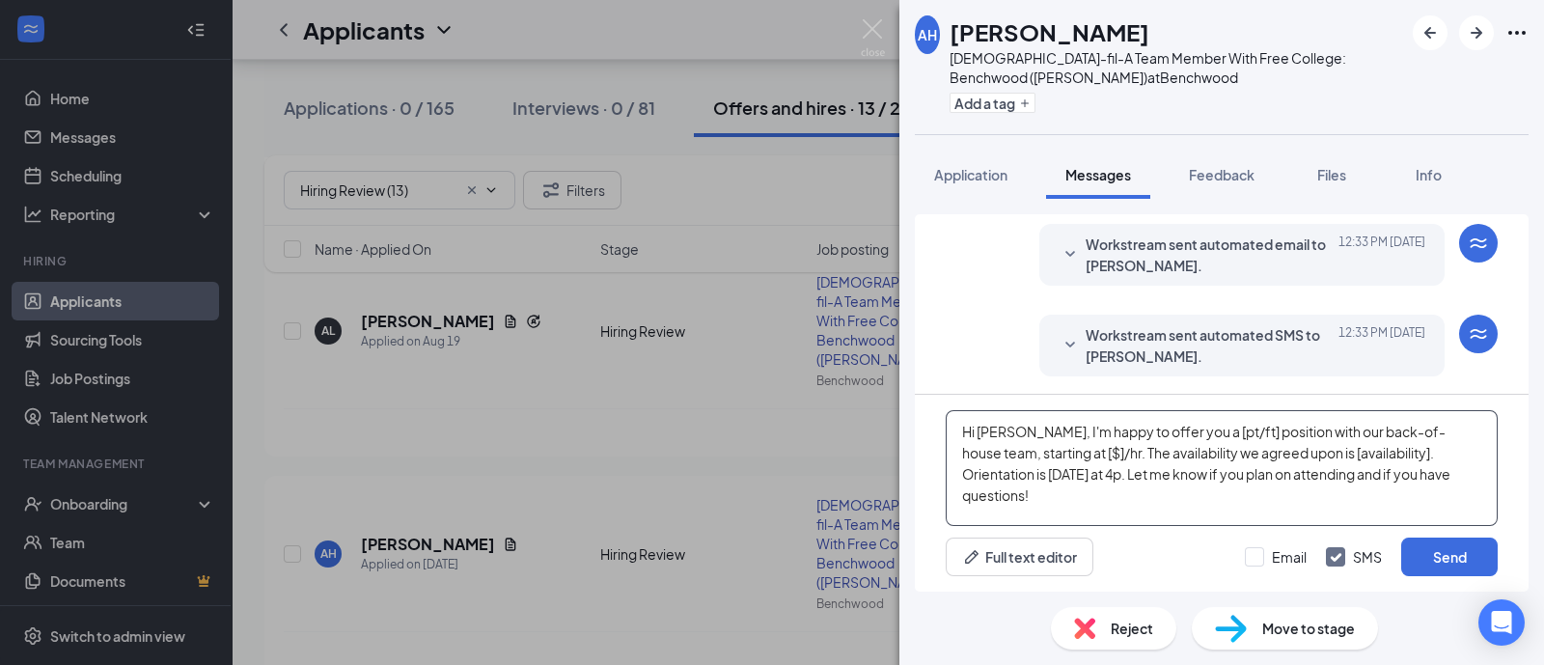
click at [1284, 451] on textarea "Hi [PERSON_NAME], I'm happy to offer you a [pt/ft] position with our back-of-ho…" at bounding box center [1222, 468] width 552 height 116
drag, startPoint x: 1211, startPoint y: 429, endPoint x: 1200, endPoint y: 425, distance: 12.2
click at [1200, 425] on textarea "Hi [PERSON_NAME], I'm happy to offer you a [pt/ft] position with our back-of-ho…" at bounding box center [1222, 468] width 552 height 116
drag, startPoint x: 1211, startPoint y: 435, endPoint x: 1173, endPoint y: 431, distance: 38.8
click at [1173, 431] on textarea "Hi [PERSON_NAME], I'm happy to offer you a [pt/ft] position with our back-of-ho…" at bounding box center [1222, 468] width 552 height 116
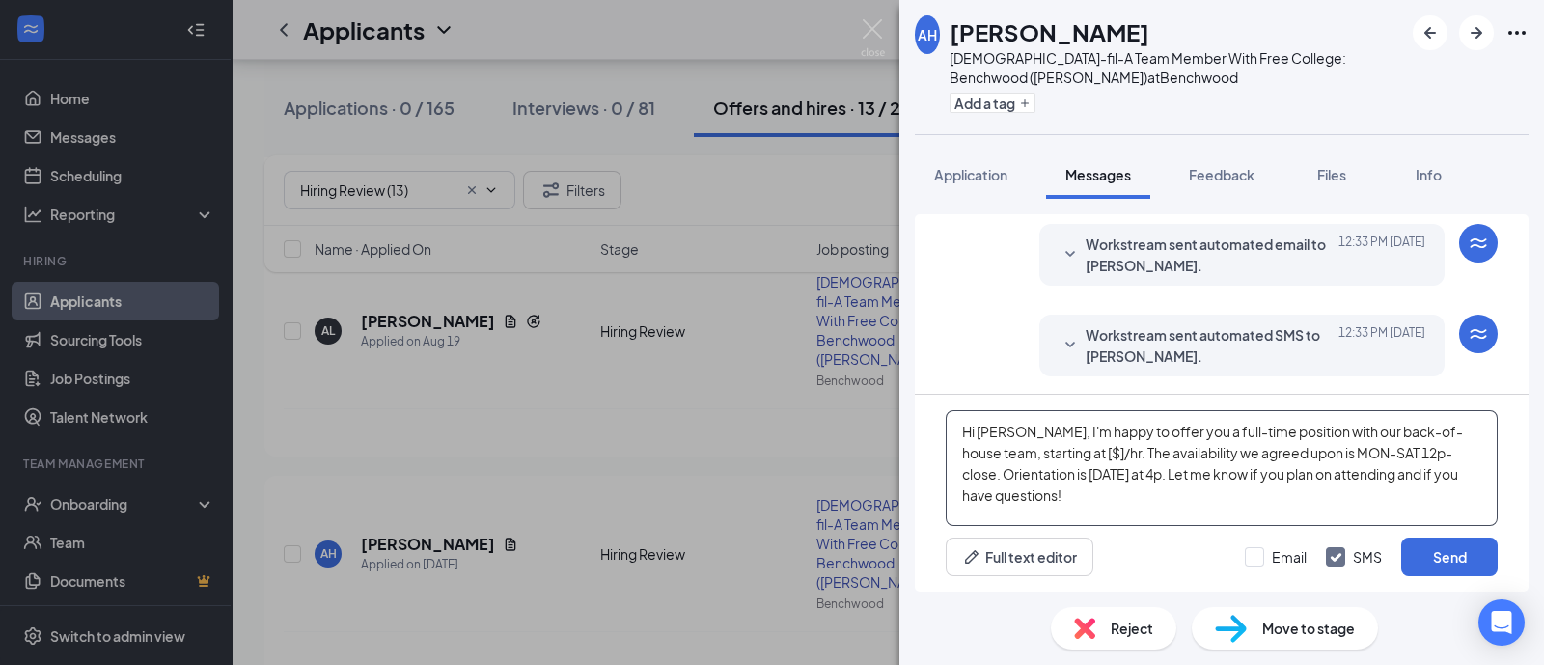
drag, startPoint x: 1086, startPoint y: 450, endPoint x: 1067, endPoint y: 454, distance: 19.7
click at [1067, 454] on textarea "Hi [PERSON_NAME], I'm happy to offer you a full-time position with our back-of-…" at bounding box center [1222, 468] width 552 height 116
type textarea "Hi [PERSON_NAME], I'm happy to offer you a full-time position with our back-of-…"
click at [1440, 563] on button "Send" at bounding box center [1449, 557] width 97 height 39
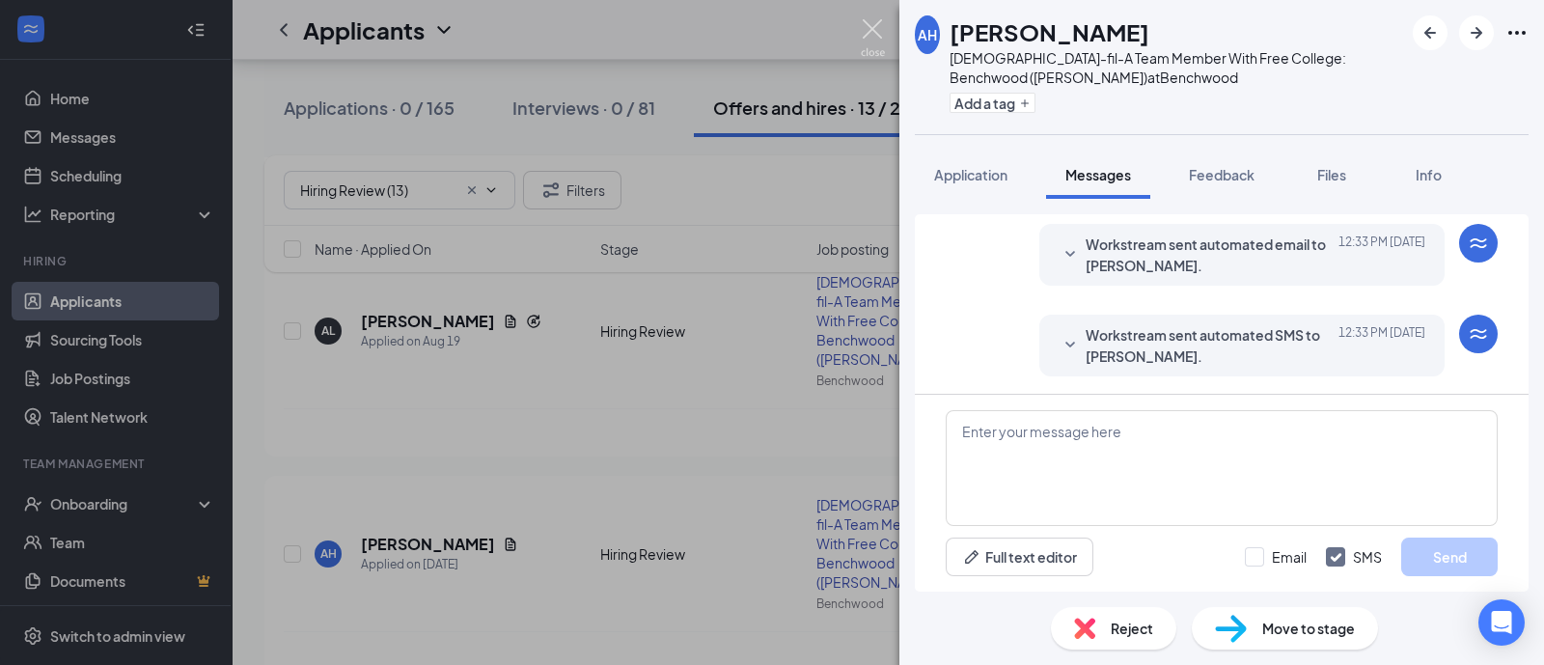
click at [883, 25] on img at bounding box center [873, 38] width 24 height 38
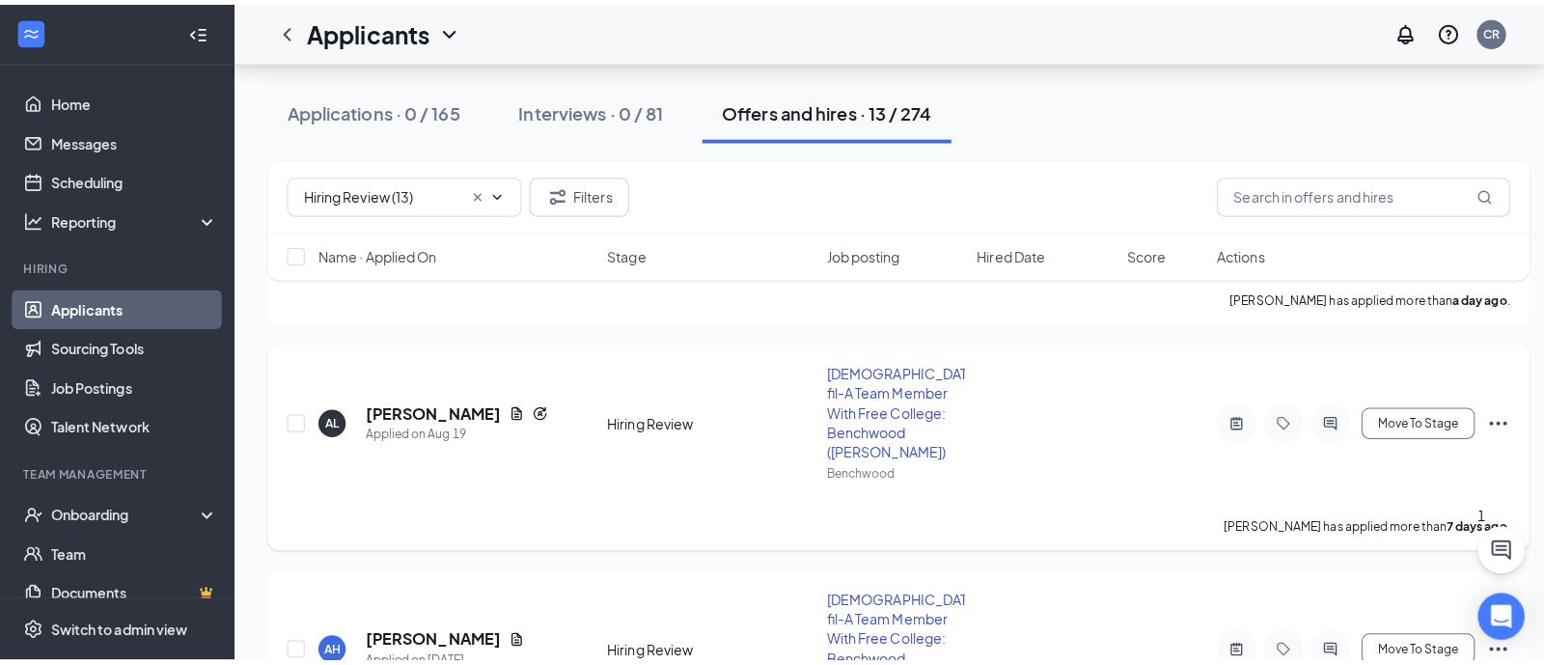
scroll to position [240, 0]
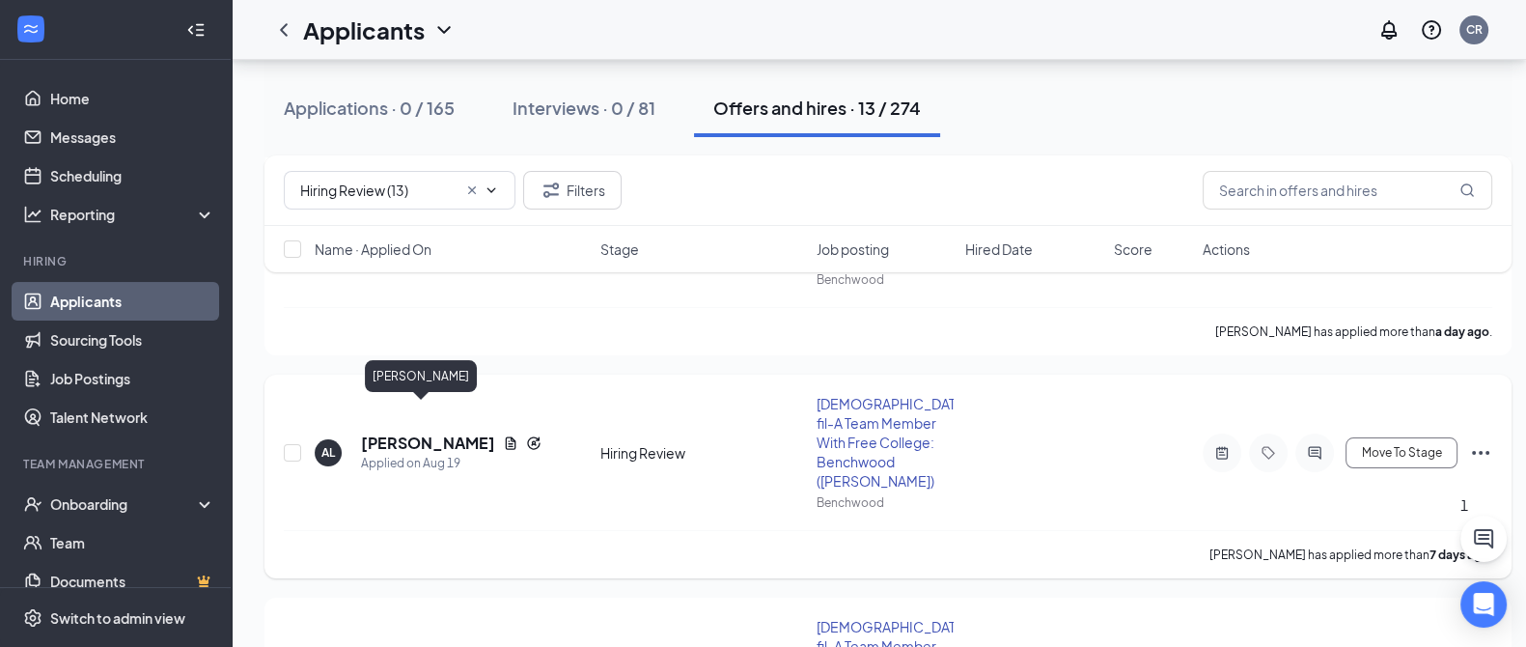
click at [419, 432] on h5 "[PERSON_NAME]" at bounding box center [428, 442] width 134 height 21
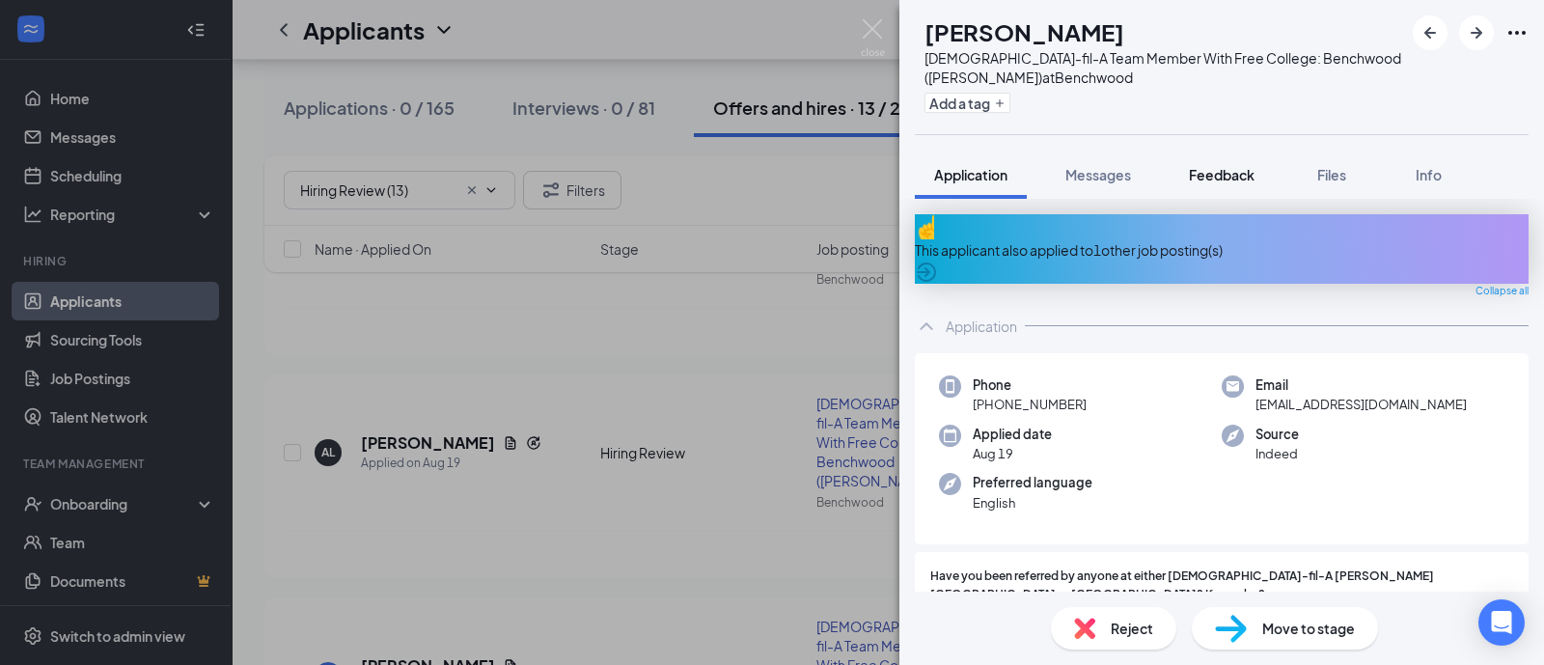
click at [1218, 166] on span "Feedback" at bounding box center [1222, 174] width 66 height 17
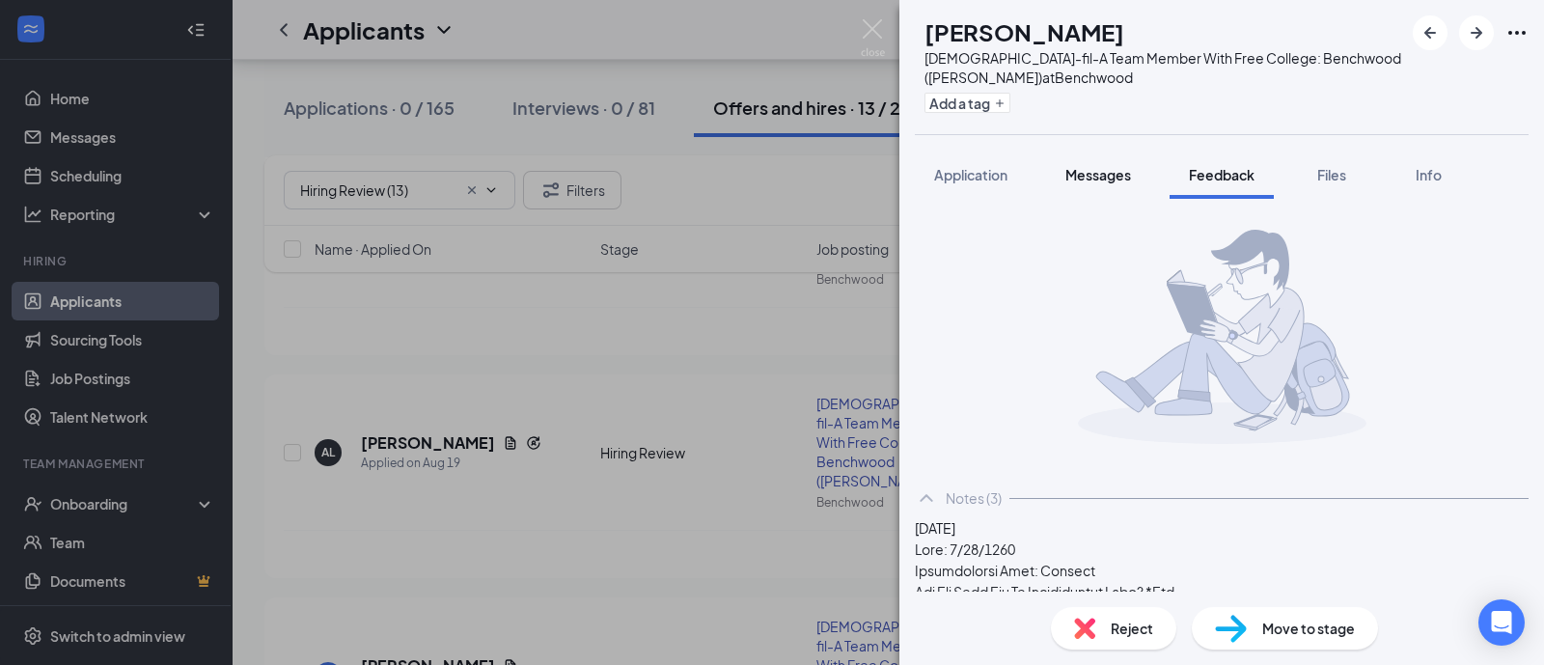
click at [1113, 180] on span "Messages" at bounding box center [1099, 174] width 66 height 17
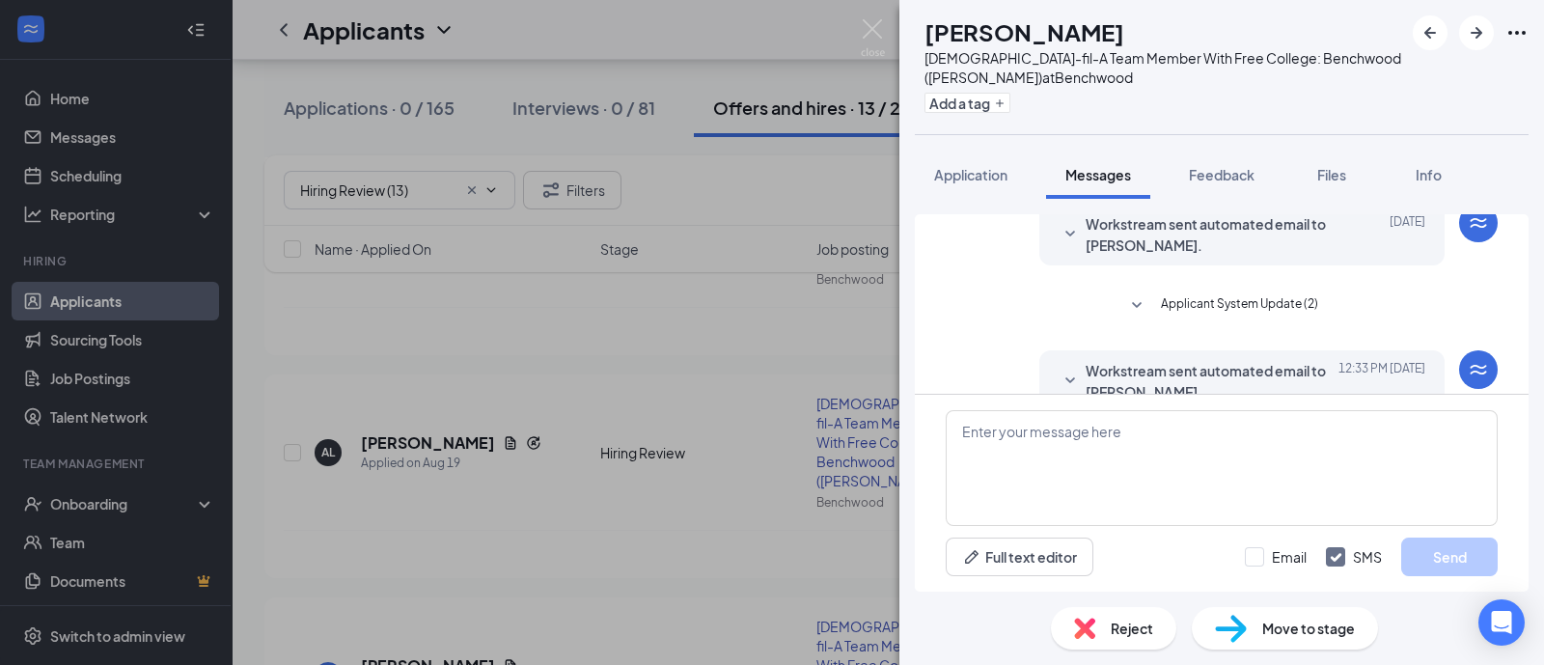
scroll to position [662, 0]
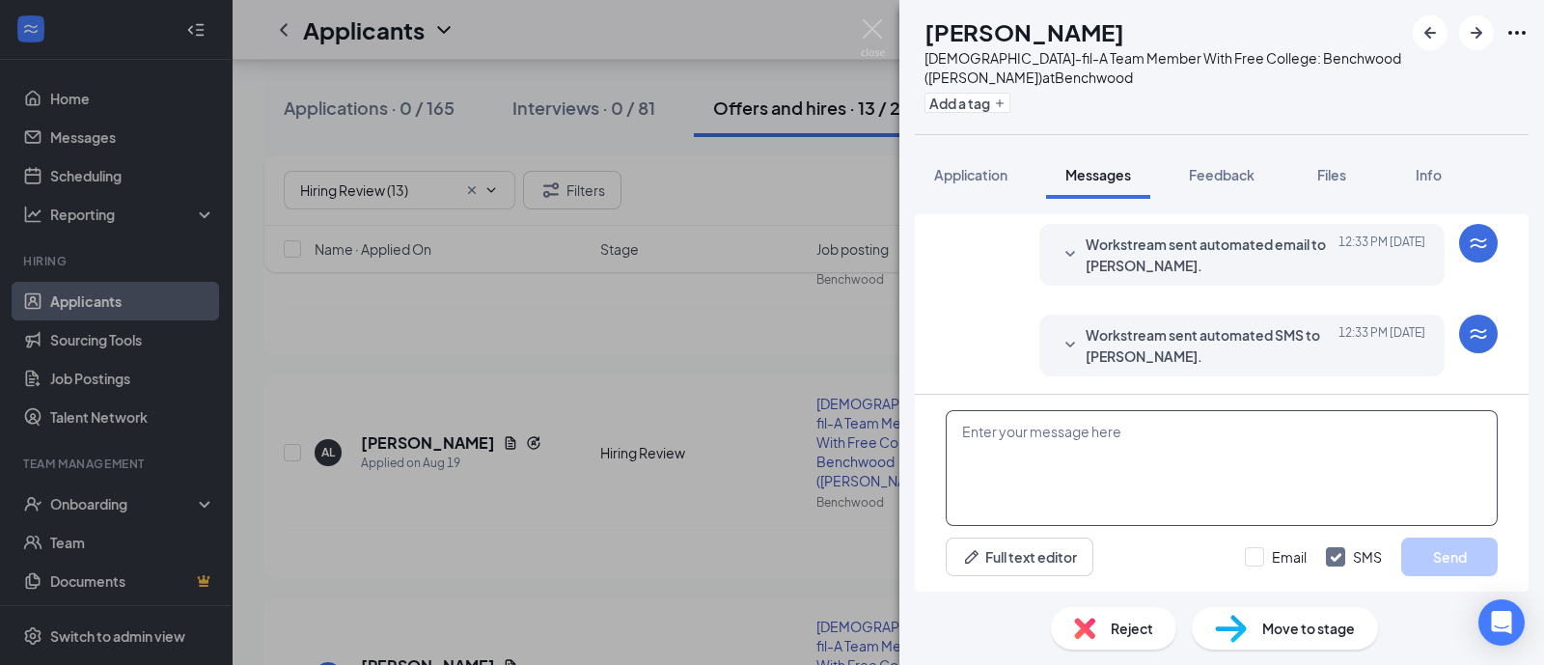
click at [1034, 461] on textarea at bounding box center [1222, 468] width 552 height 116
paste textarea "Hi [Name], I'm happy to offer you a [pt/ft] position with our [foh/boh] team, s…"
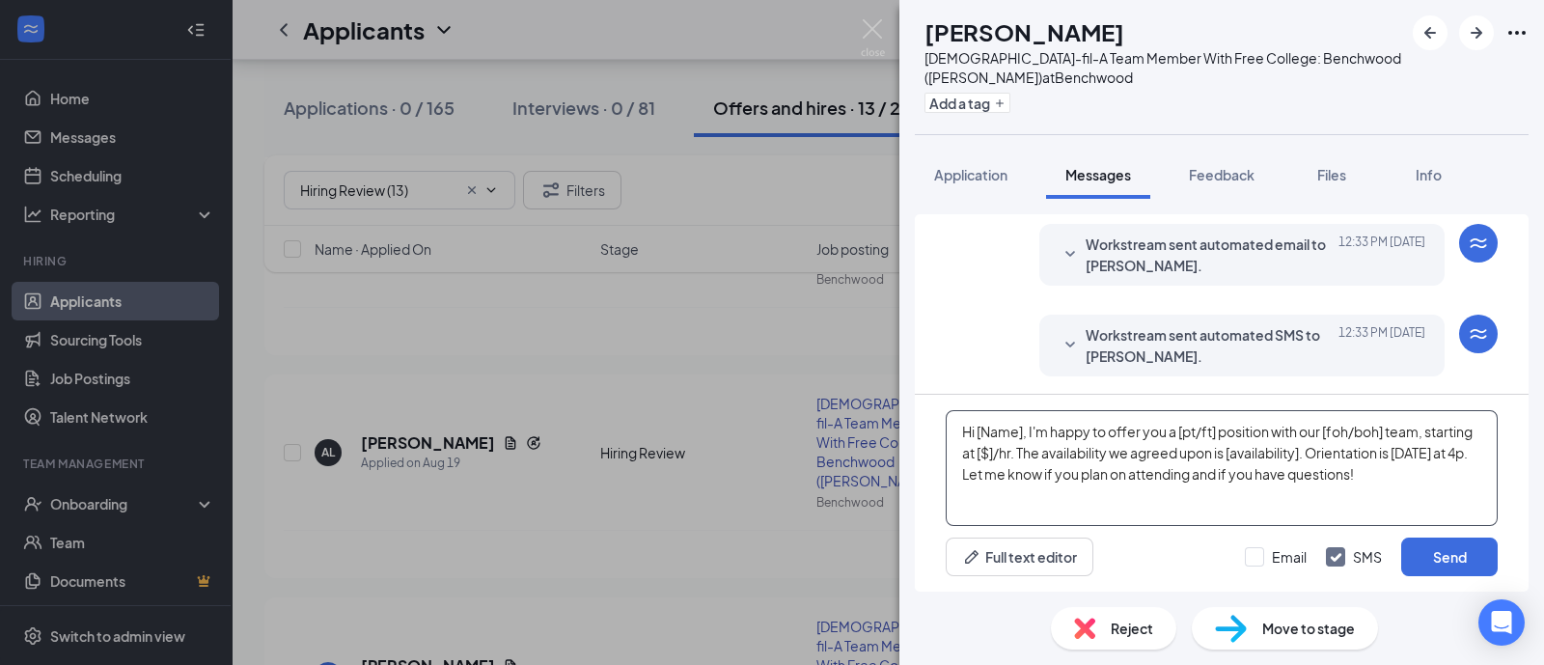
drag, startPoint x: 1023, startPoint y: 438, endPoint x: 977, endPoint y: 439, distance: 46.3
click at [977, 439] on textarea "Hi [Name], I'm happy to offer you a [pt/ft] position with our [foh/boh] team, s…" at bounding box center [1222, 468] width 552 height 116
drag, startPoint x: 1206, startPoint y: 431, endPoint x: 1192, endPoint y: 432, distance: 14.5
click at [1192, 432] on textarea "Hi [PERSON_NAME], I'm happy to offer you a [pt/ft] position with our [foh/boh] …" at bounding box center [1222, 468] width 552 height 116
drag, startPoint x: 1208, startPoint y: 429, endPoint x: 1169, endPoint y: 430, distance: 39.6
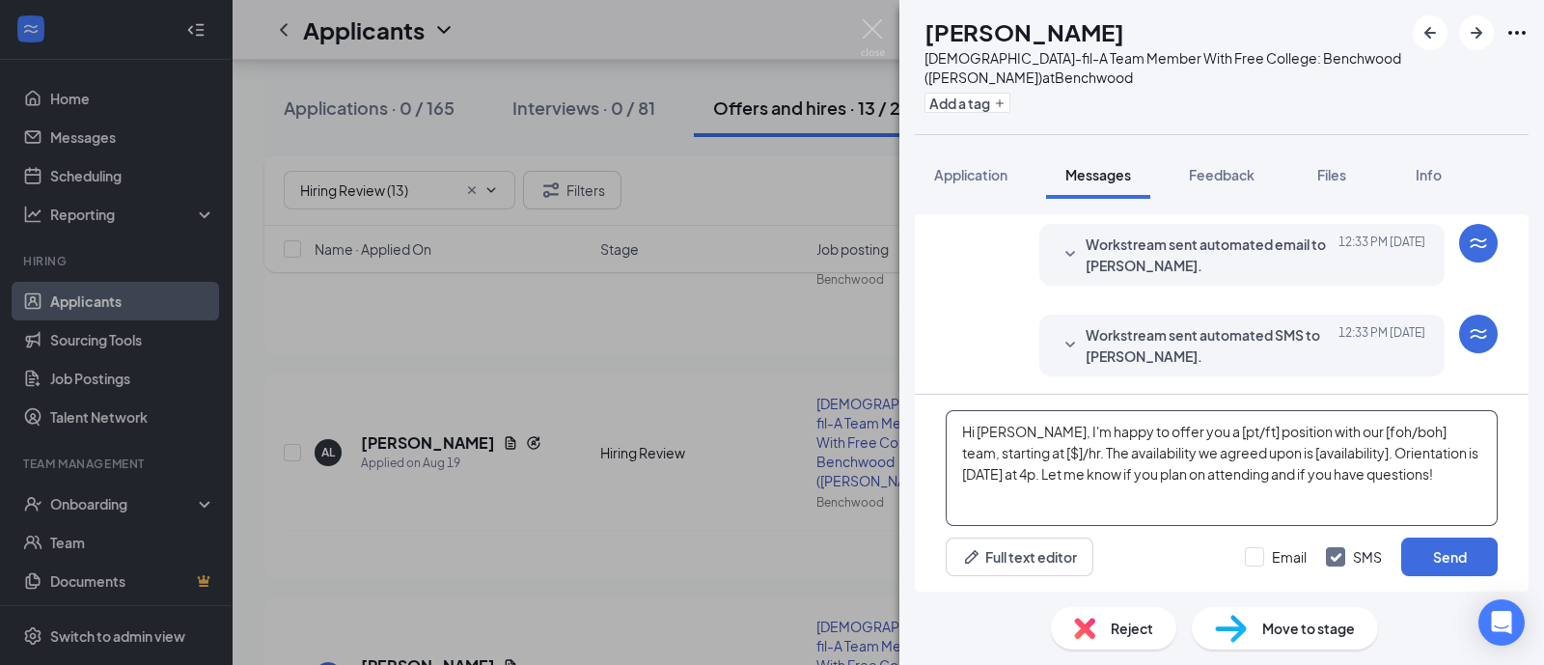
click at [1169, 430] on textarea "Hi [PERSON_NAME], I'm happy to offer you a [pt/ft] position with our [foh/boh] …" at bounding box center [1222, 468] width 552 height 116
drag, startPoint x: 1343, startPoint y: 430, endPoint x: 1401, endPoint y: 417, distance: 60.4
click at [1401, 417] on textarea "Hi [PERSON_NAME], I'm happy to offer you a part-time position with our [foh/boh…" at bounding box center [1222, 468] width 552 height 116
drag, startPoint x: 1047, startPoint y: 451, endPoint x: 1030, endPoint y: 456, distance: 18.0
click at [1030, 456] on textarea "Hi [PERSON_NAME], I'm happy to offer you a part-time position with our back-of-…" at bounding box center [1222, 468] width 552 height 116
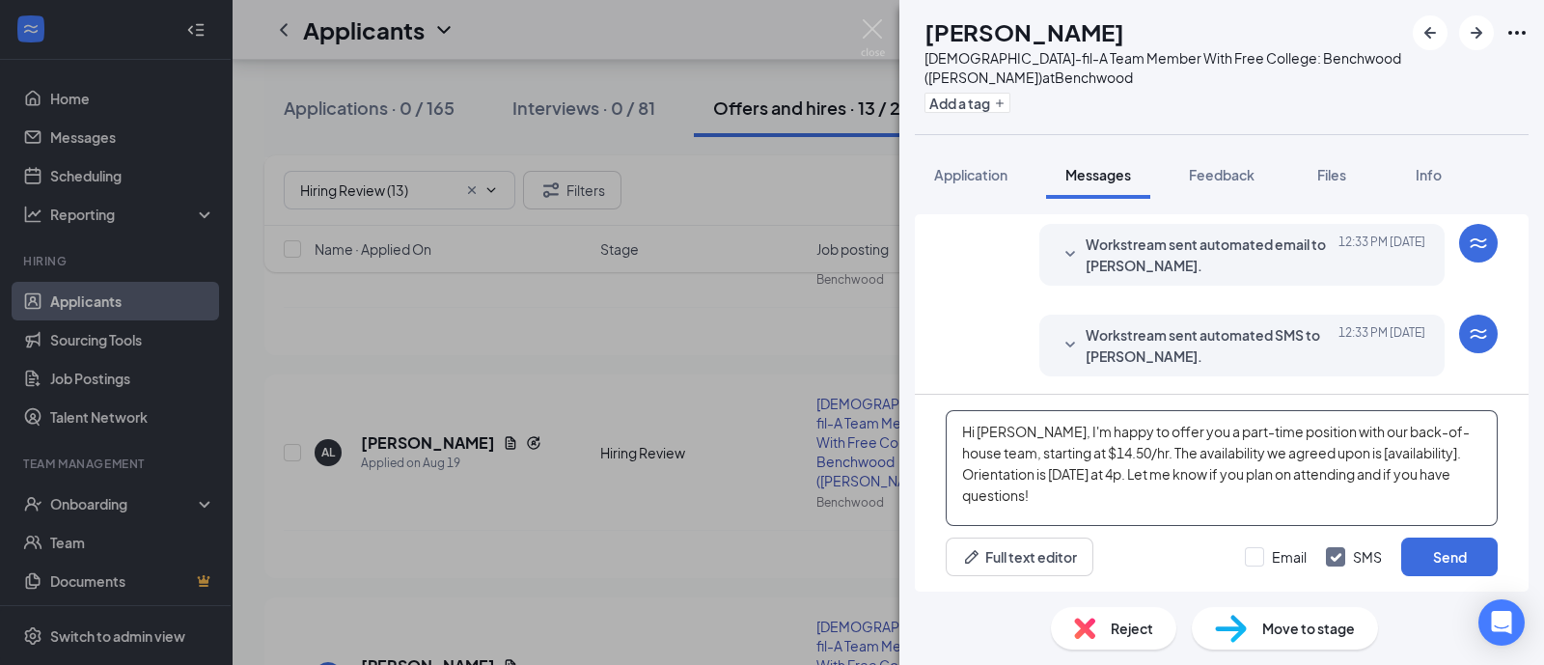
drag, startPoint x: 1384, startPoint y: 455, endPoint x: 1310, endPoint y: 459, distance: 74.5
click at [1310, 459] on textarea "Hi [PERSON_NAME], I'm happy to offer you a part-time position with our back-of-…" at bounding box center [1222, 468] width 552 height 116
type textarea "Hi [PERSON_NAME], I'm happy to offer you a part-time position with our back-of-…"
click at [1435, 567] on button "Send" at bounding box center [1449, 557] width 97 height 39
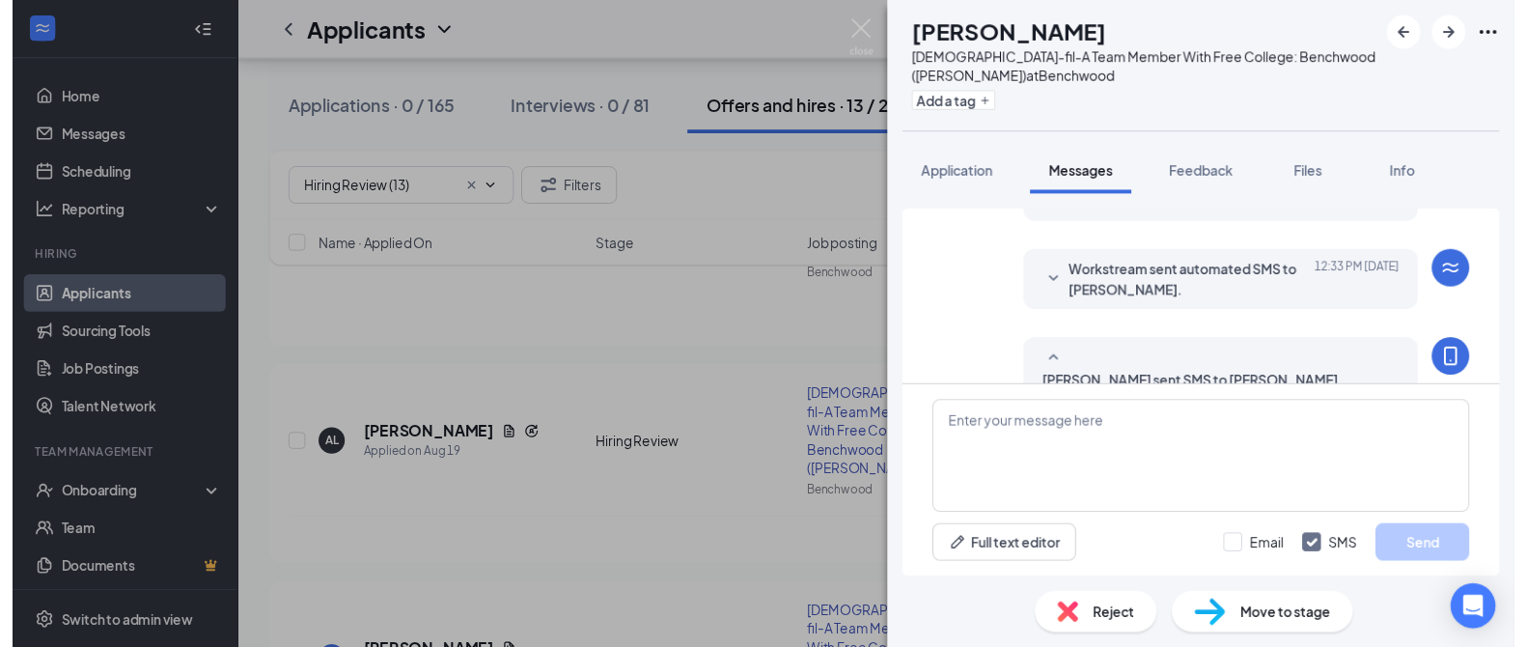
scroll to position [871, 0]
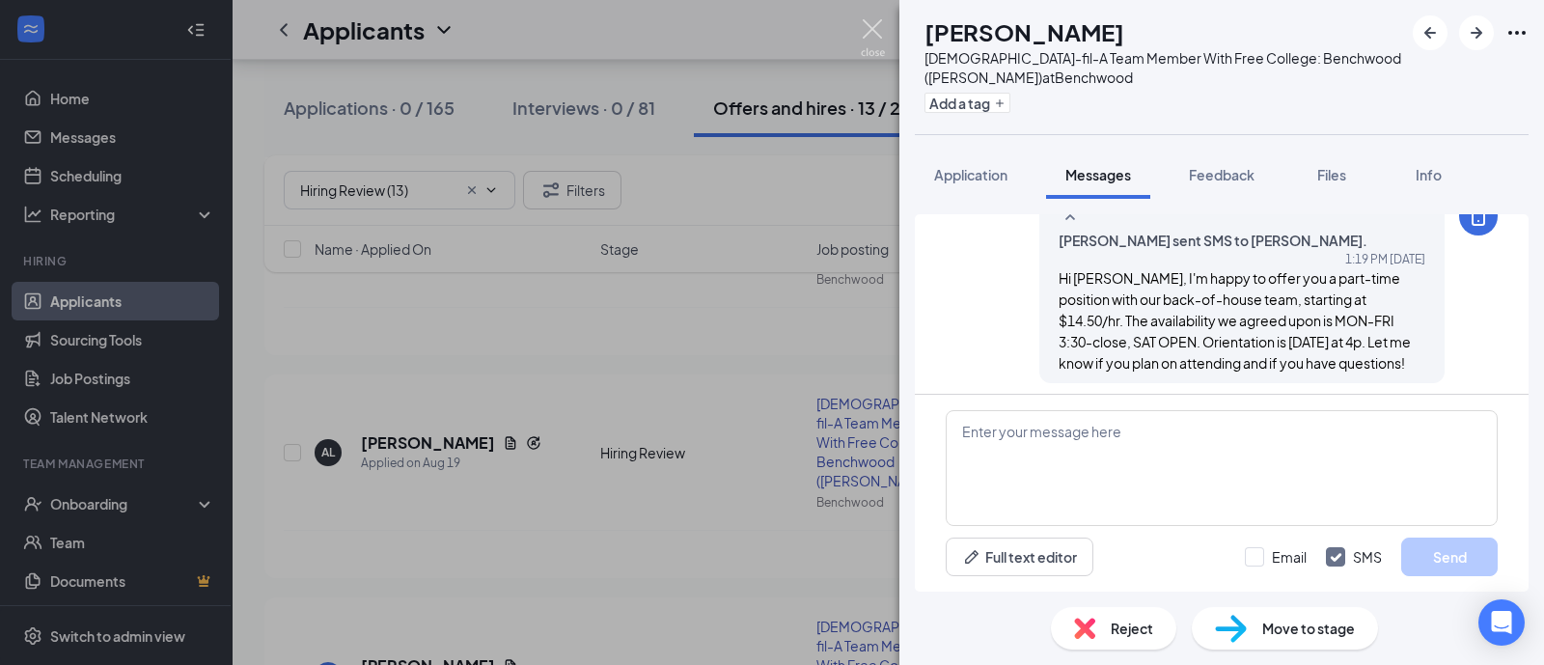
click at [870, 36] on img at bounding box center [873, 38] width 24 height 38
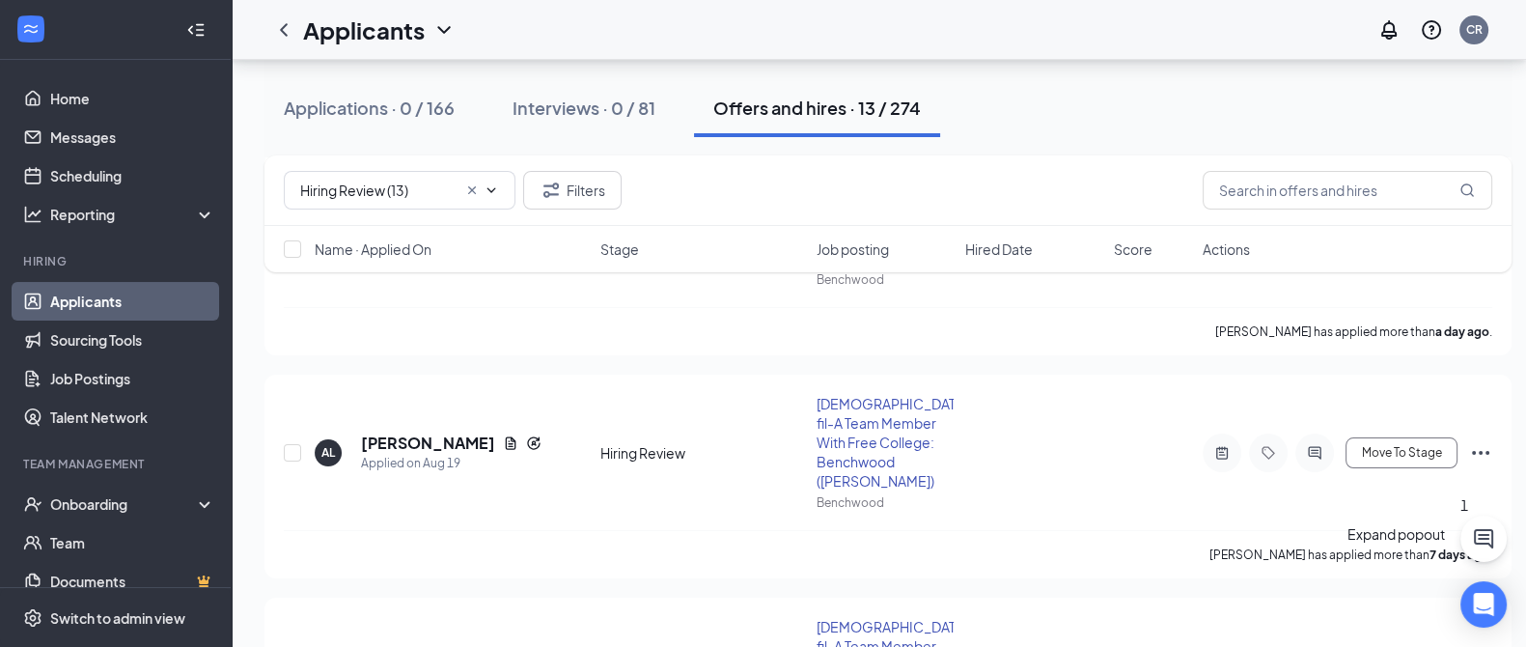
click at [1498, 541] on button at bounding box center [1483, 538] width 46 height 46
click at [1388, 614] on icon "ChevronUp" at bounding box center [1399, 602] width 23 height 23
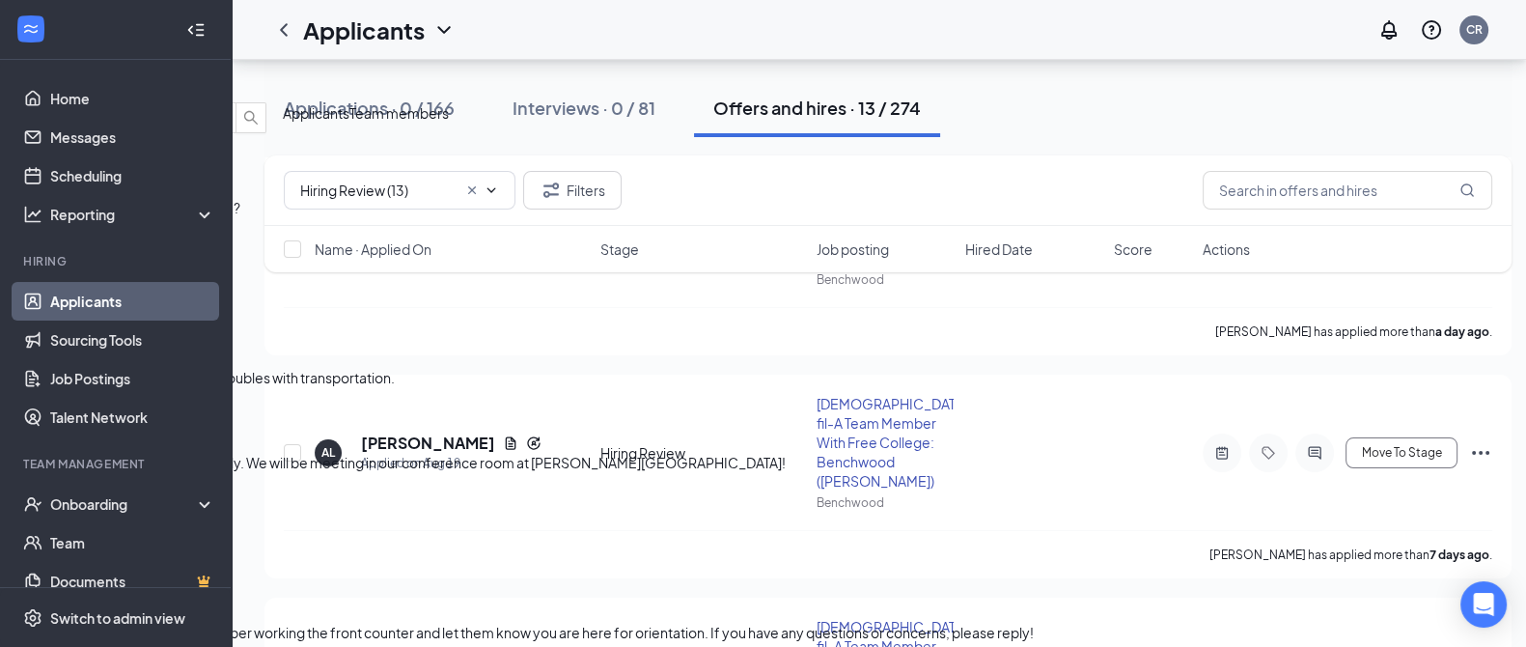
click at [349, 122] on span "Applicants" at bounding box center [316, 112] width 67 height 17
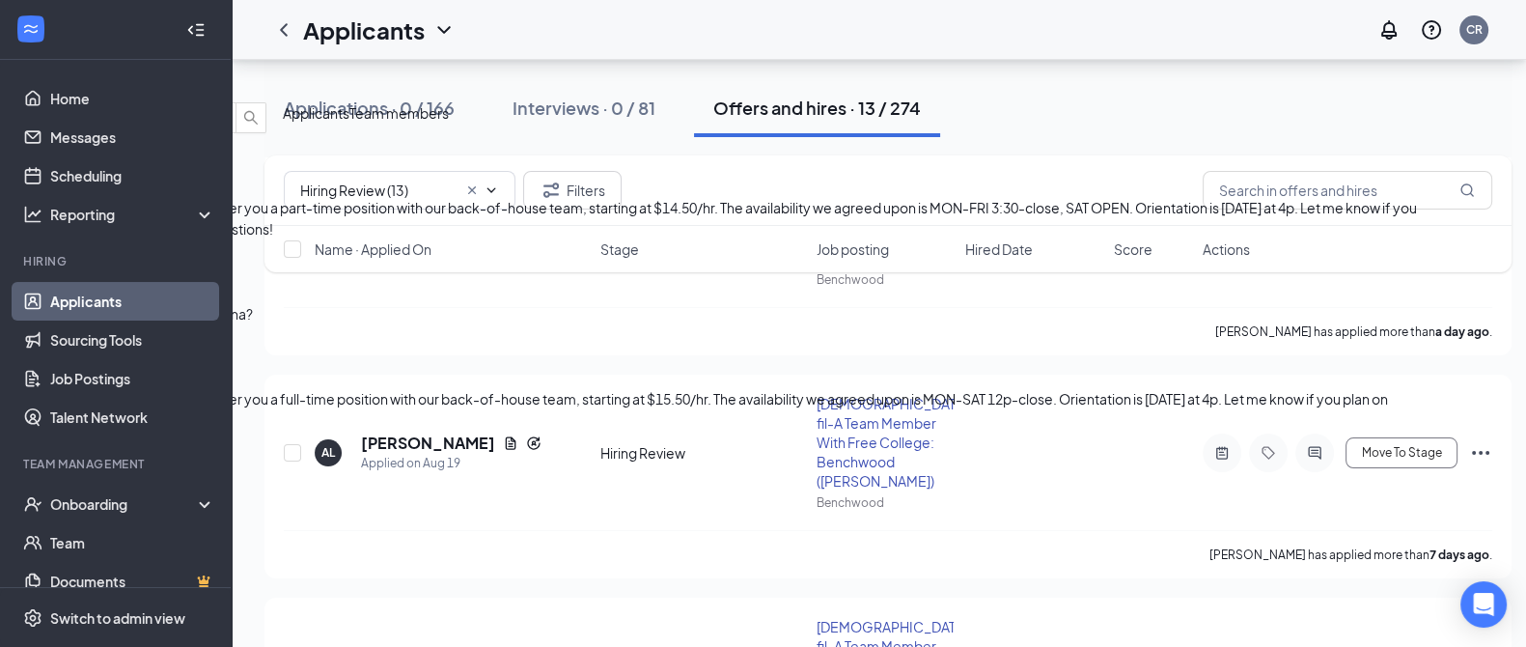
click at [110, 454] on span "[PERSON_NAME]" at bounding box center [55, 462] width 110 height 17
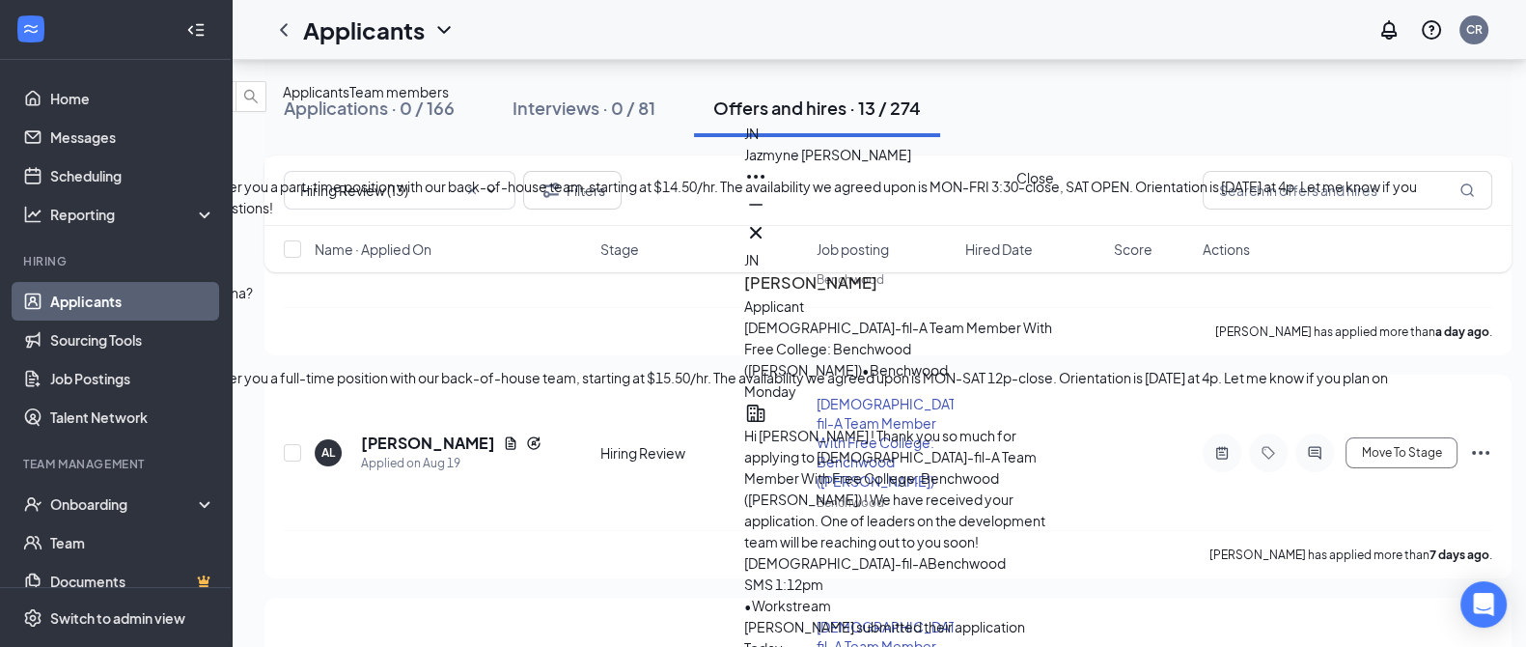
click at [767, 225] on icon "Cross" at bounding box center [755, 232] width 23 height 23
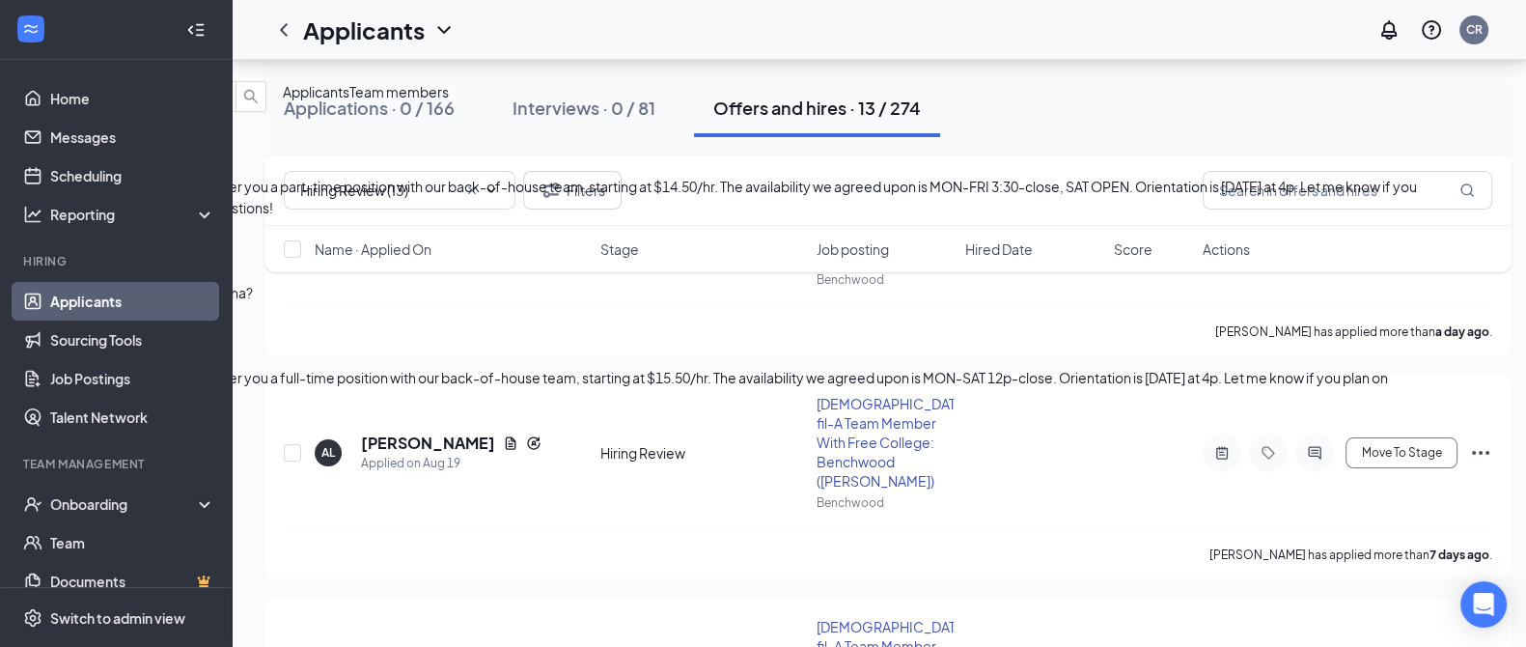
click at [27, 53] on icon "ChevronDown" at bounding box center [15, 64] width 23 height 23
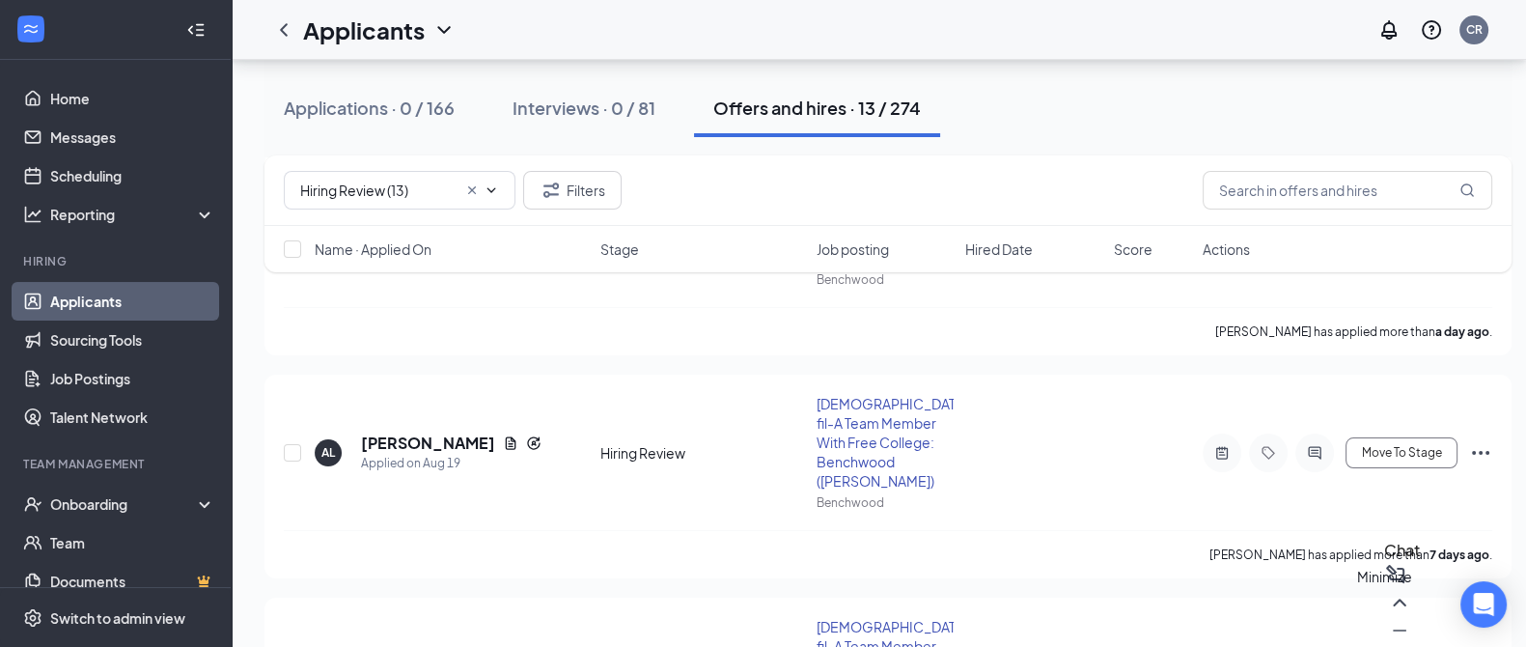
click at [1388, 625] on icon "Minimize" at bounding box center [1399, 630] width 23 height 23
